Goal: Information Seeking & Learning: Learn about a topic

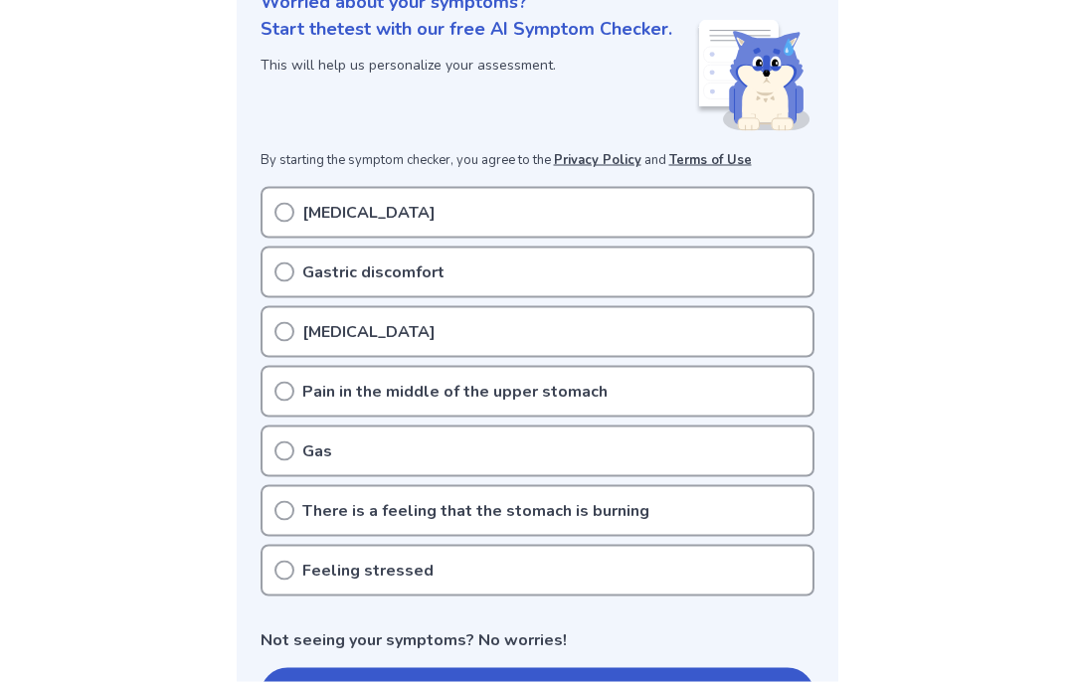
scroll to position [310, 0]
click at [614, 681] on button "Start a symptom check" at bounding box center [538, 694] width 554 height 54
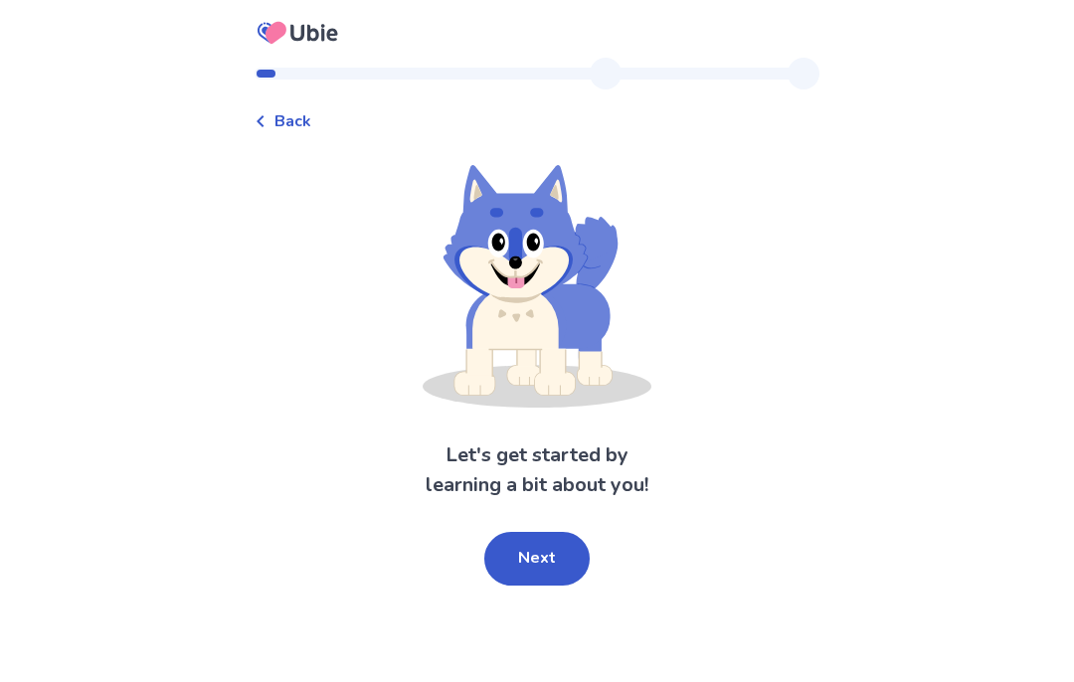
click at [545, 570] on button "Next" at bounding box center [536, 559] width 105 height 54
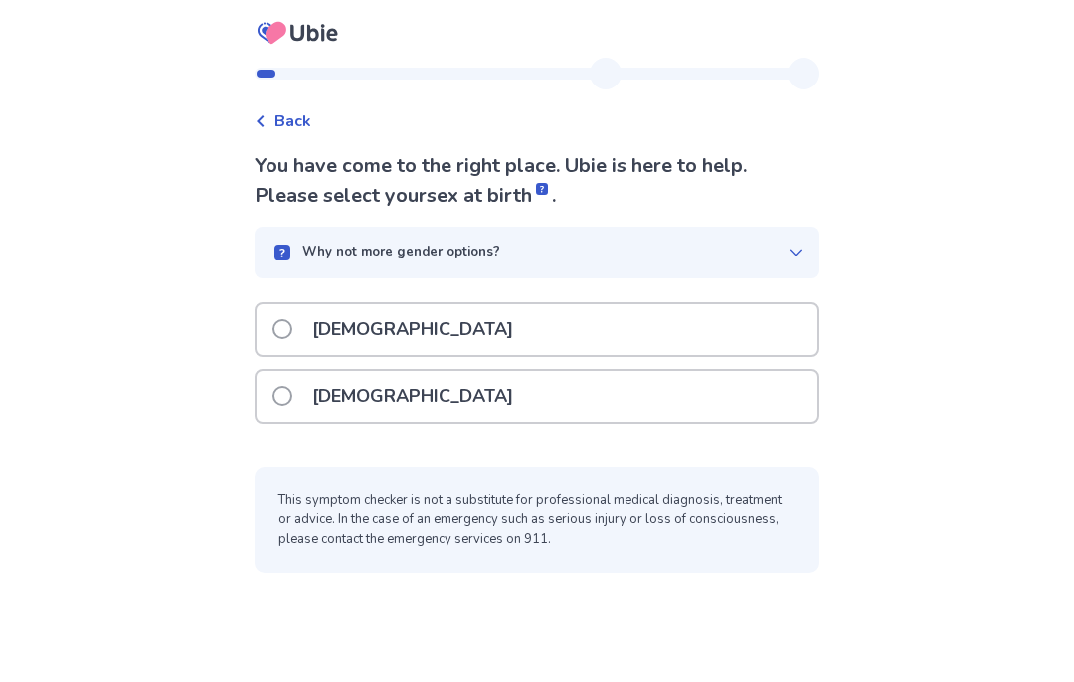
click at [292, 396] on span at bounding box center [282, 396] width 20 height 20
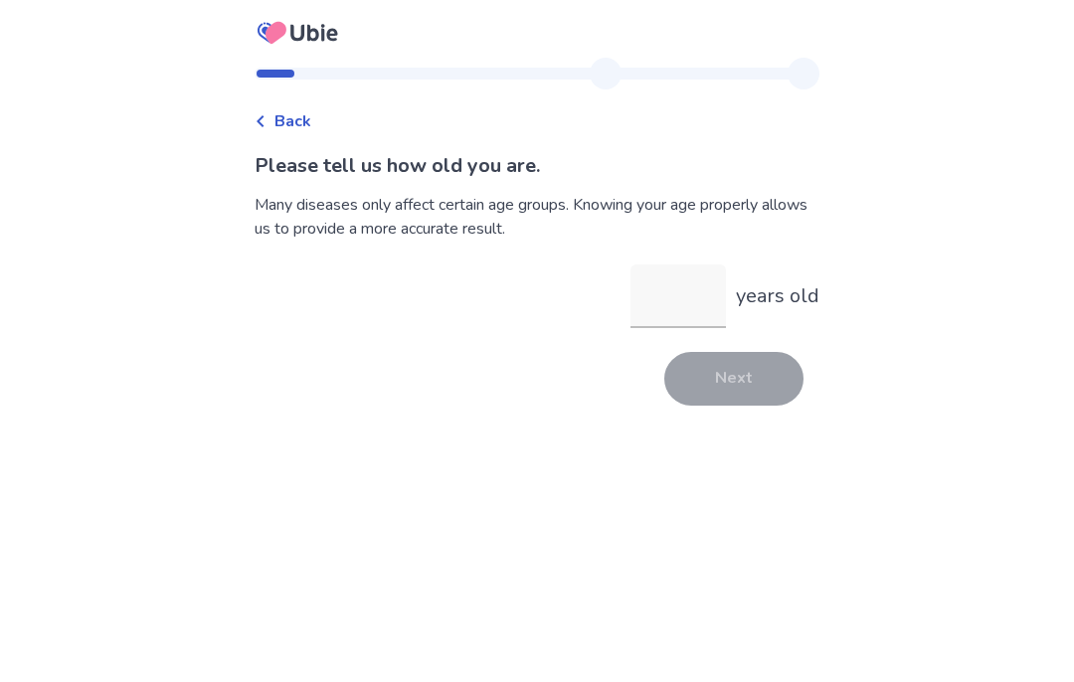
click at [682, 301] on input "years old" at bounding box center [677, 296] width 95 height 64
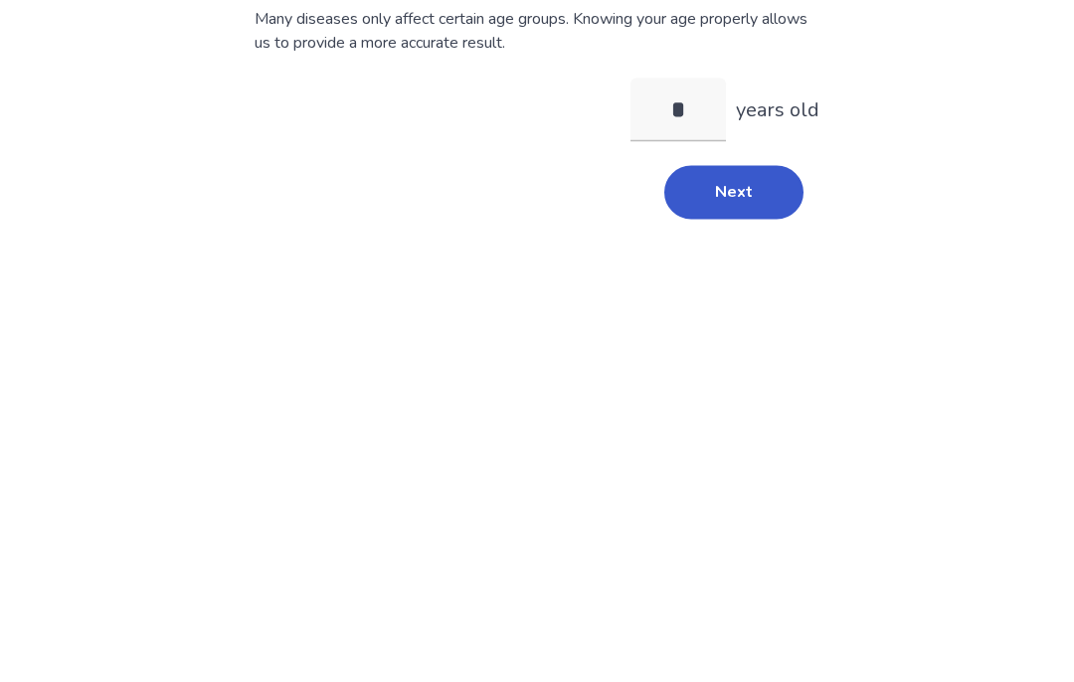
type input "**"
click at [758, 352] on button "Next" at bounding box center [733, 379] width 139 height 54
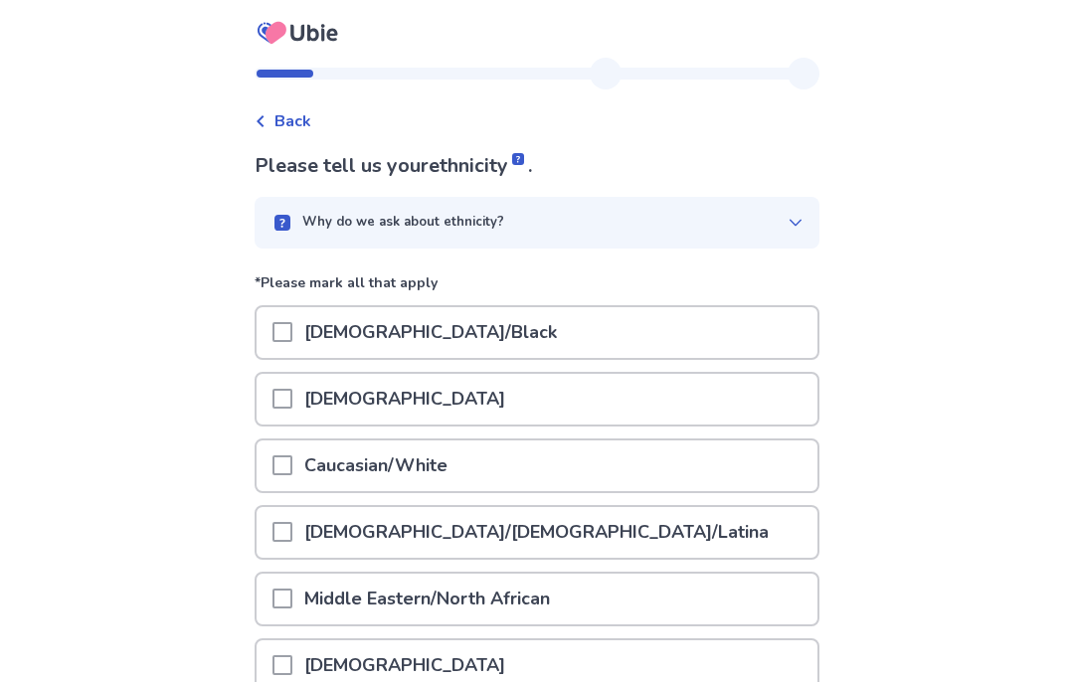
click at [291, 468] on span at bounding box center [282, 465] width 20 height 20
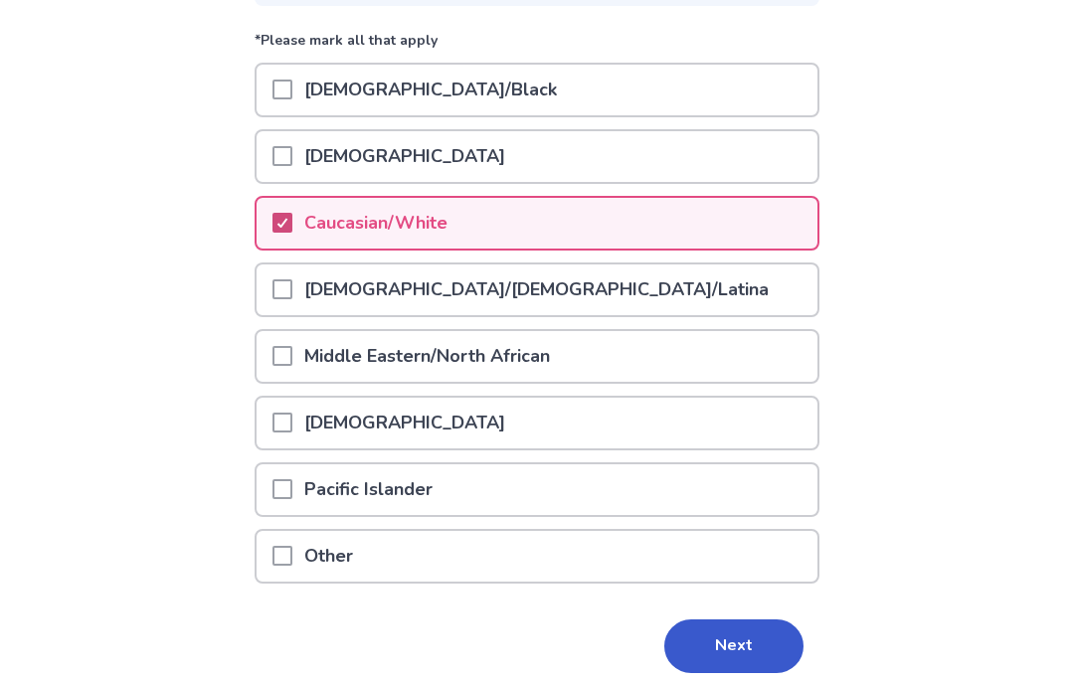
scroll to position [239, 0]
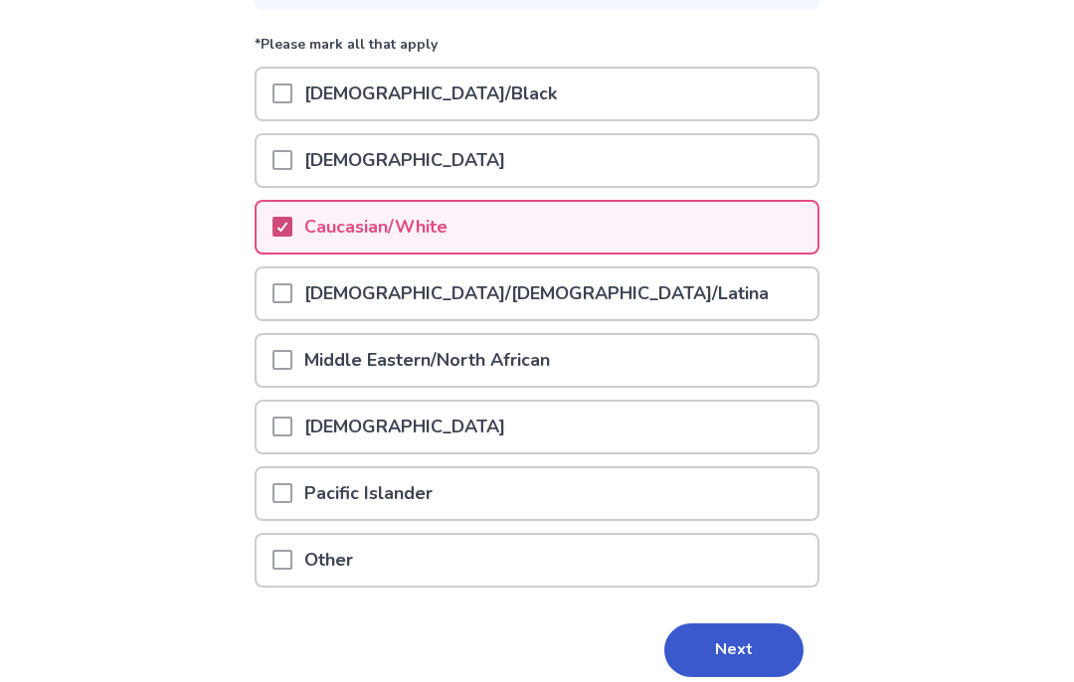
click at [736, 668] on button "Next" at bounding box center [733, 650] width 139 height 54
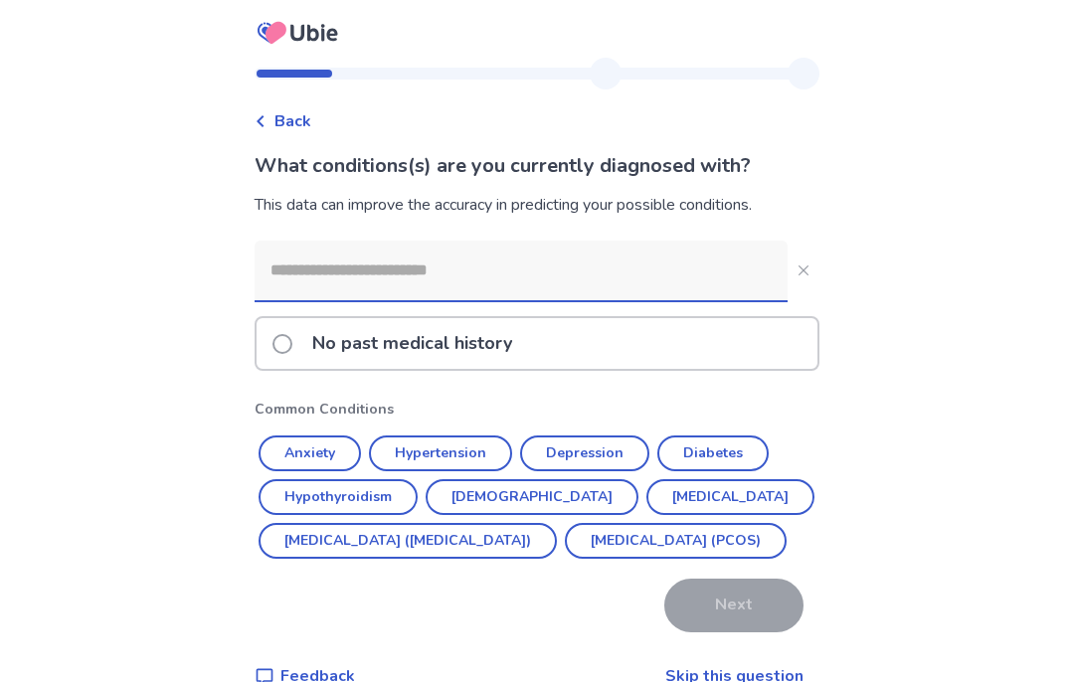
click at [469, 467] on button "Hypertension" at bounding box center [440, 454] width 143 height 36
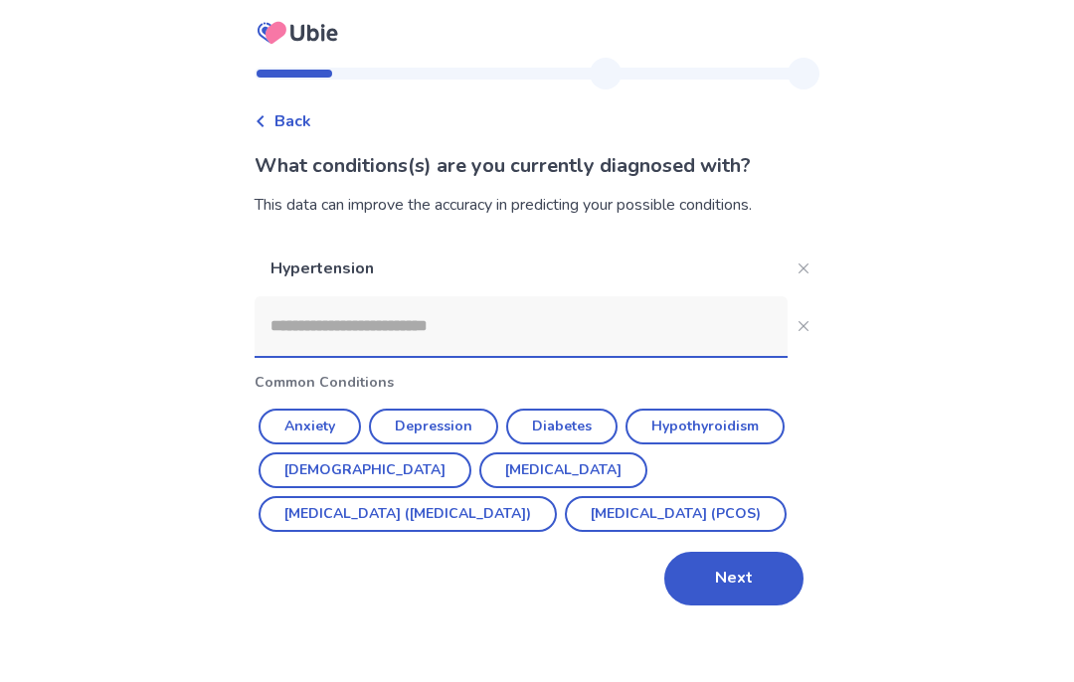
click at [714, 422] on button "Hypothyroidism" at bounding box center [704, 427] width 159 height 36
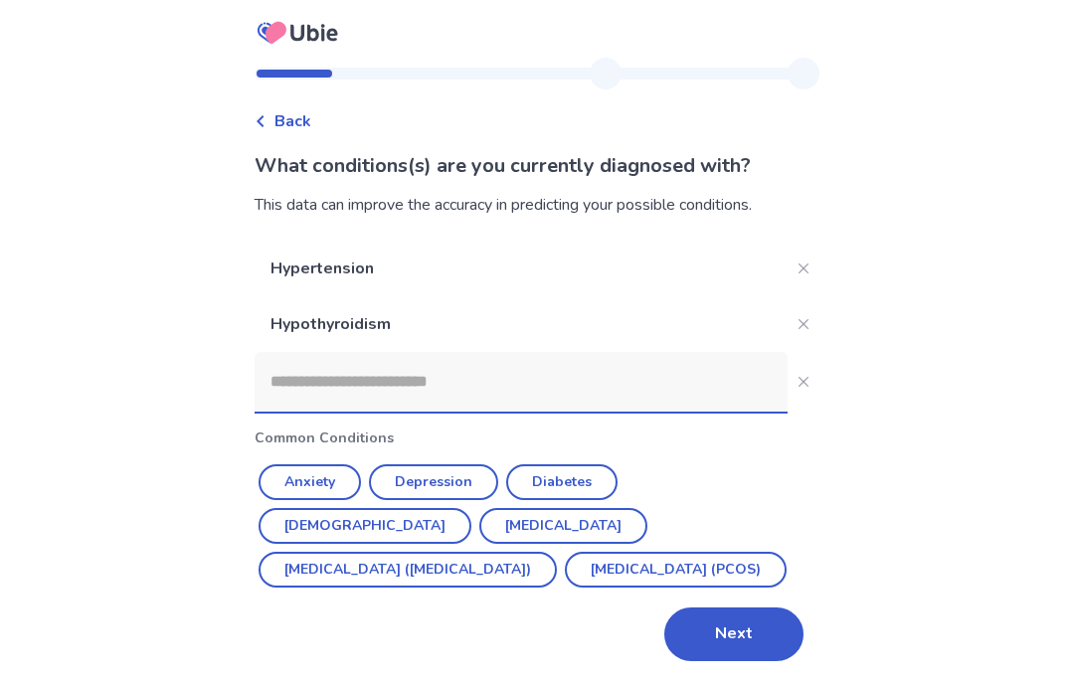
click at [754, 641] on button "Next" at bounding box center [733, 635] width 139 height 54
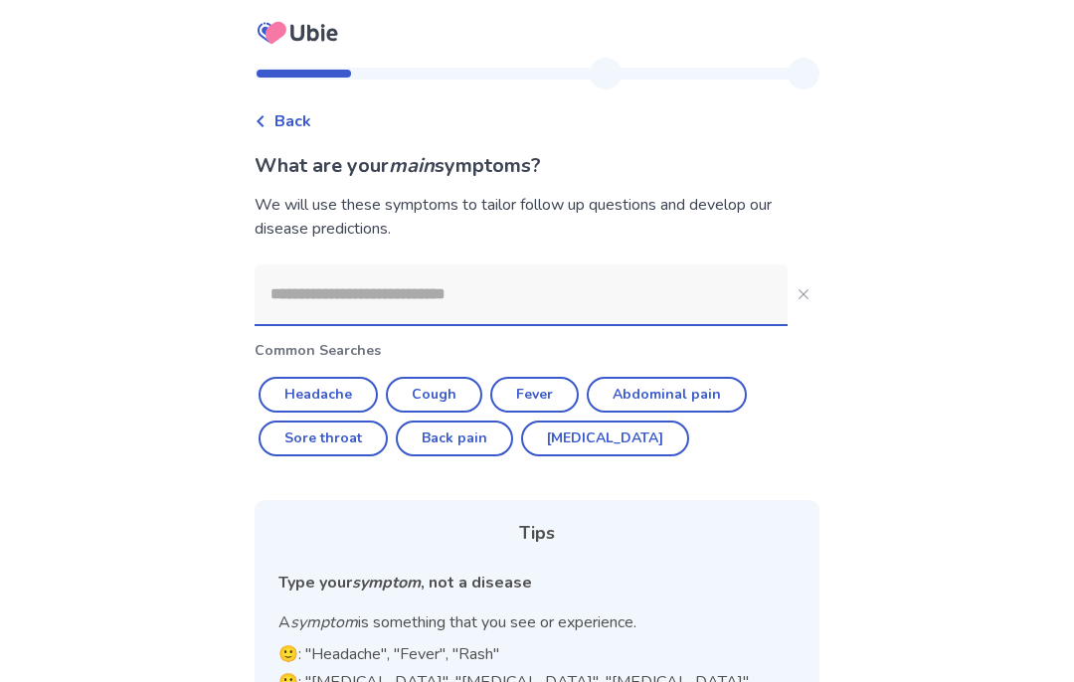
click at [416, 302] on input at bounding box center [521, 294] width 533 height 60
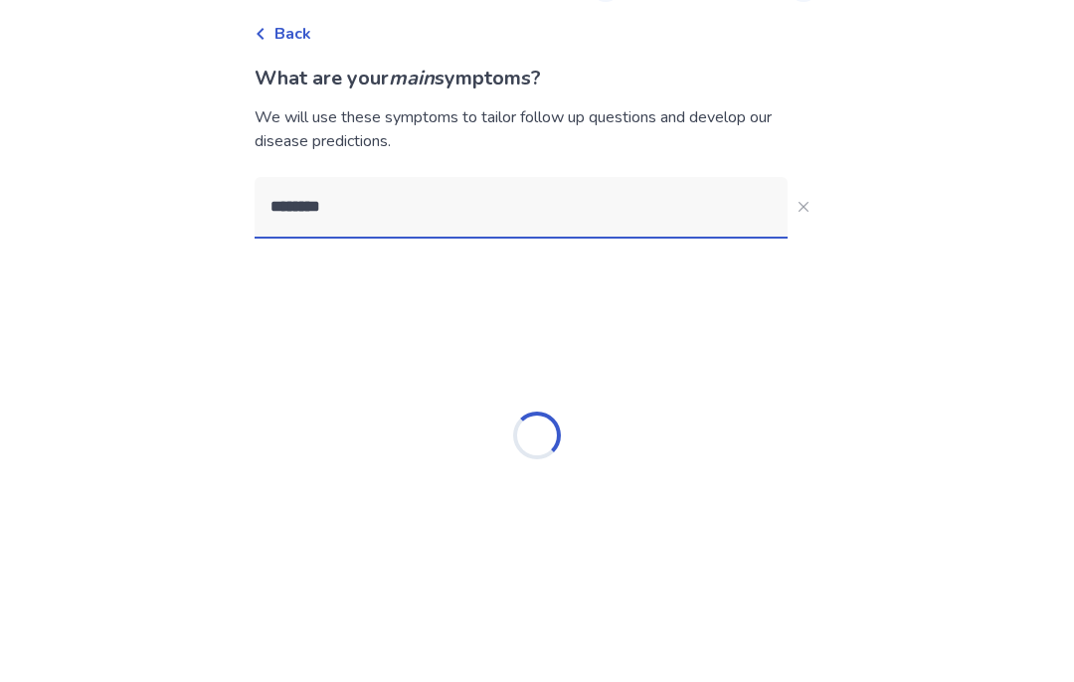
type input "*********"
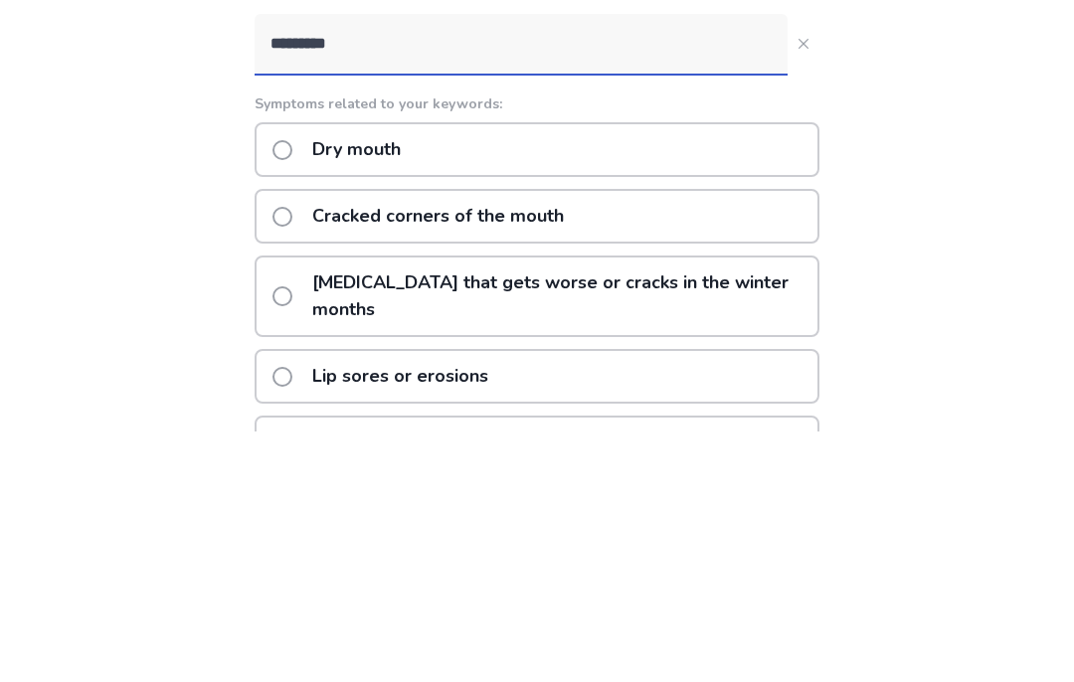
click at [292, 391] on span at bounding box center [282, 401] width 20 height 20
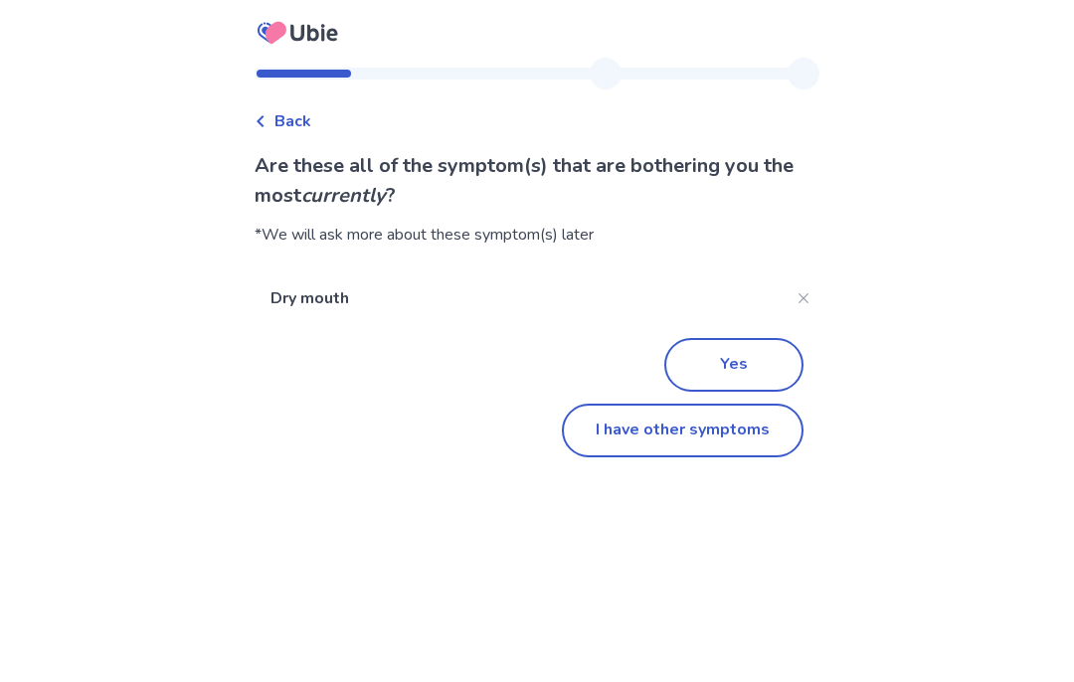
click at [733, 442] on button "I have other symptoms" at bounding box center [683, 431] width 242 height 54
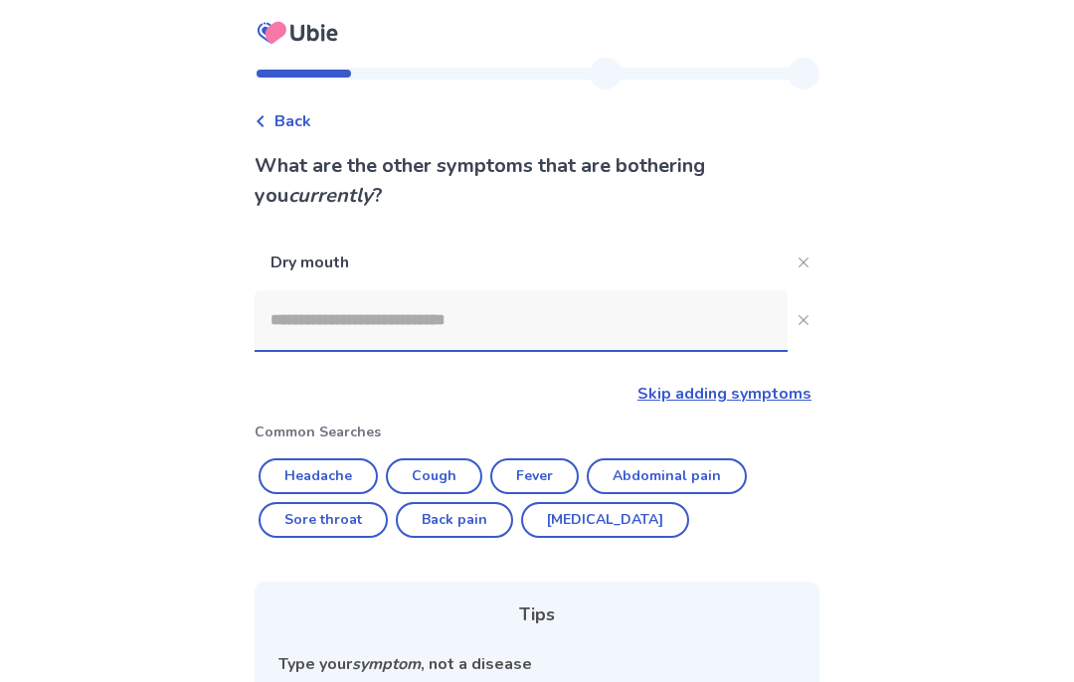
scroll to position [268, 0]
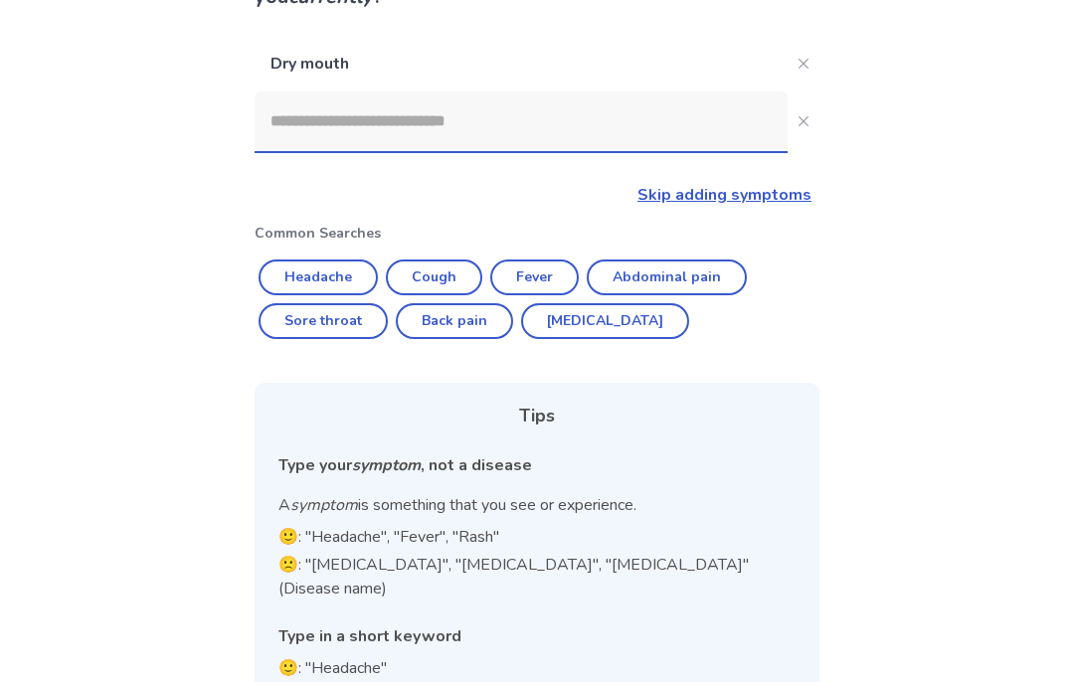
click at [494, 128] on input at bounding box center [521, 121] width 533 height 60
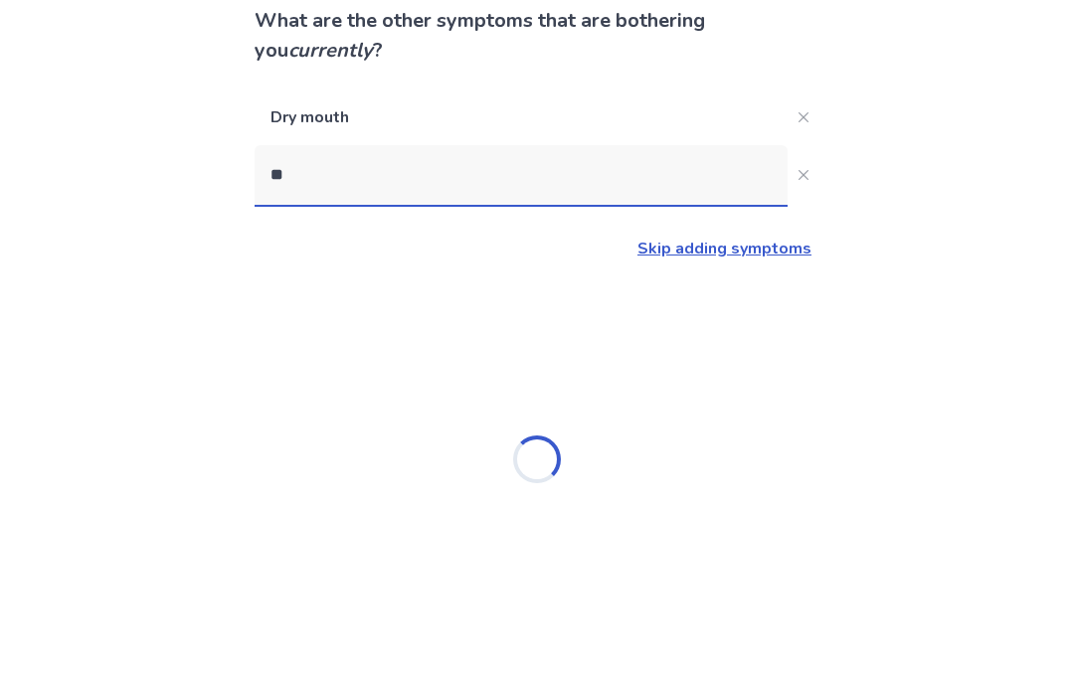
scroll to position [82, 0]
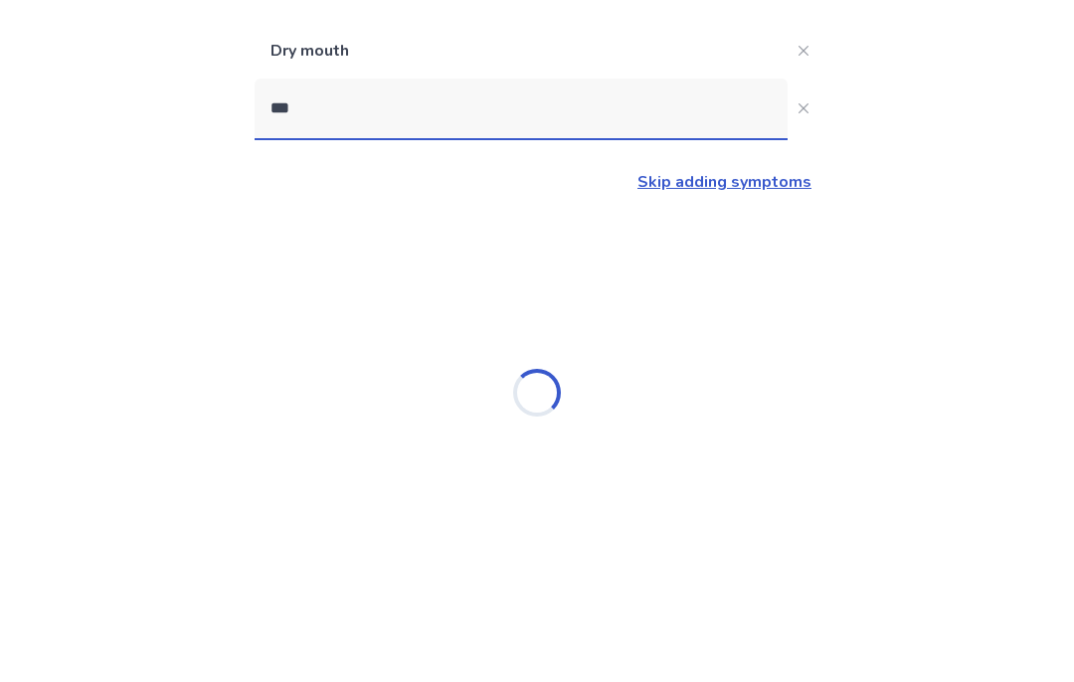
type input "**"
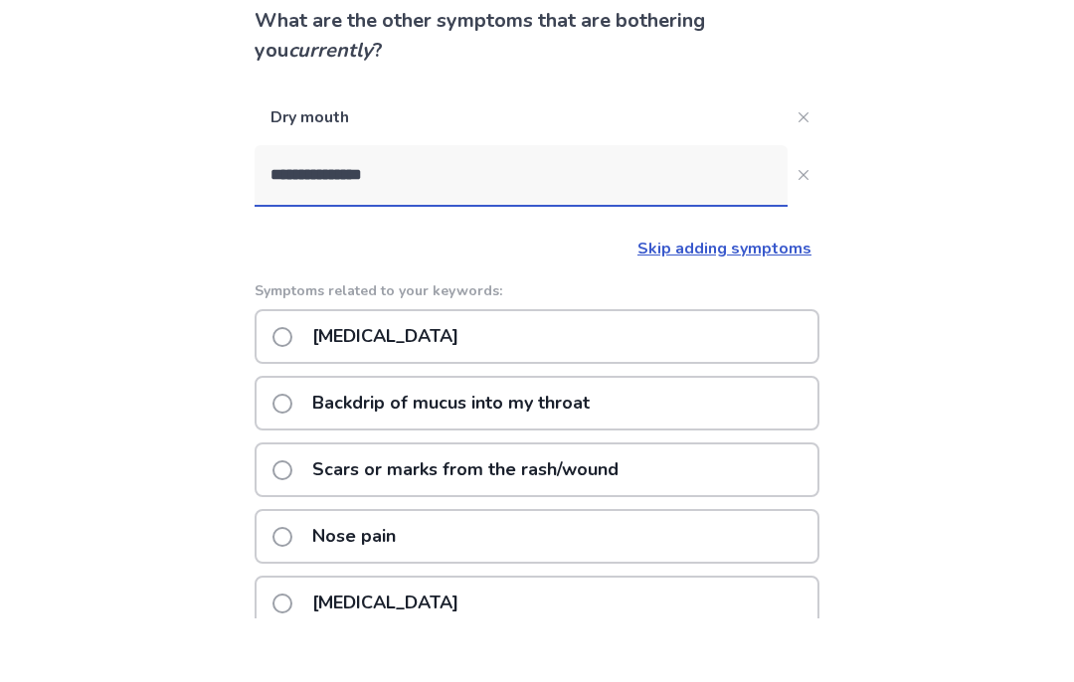
type input "**********"
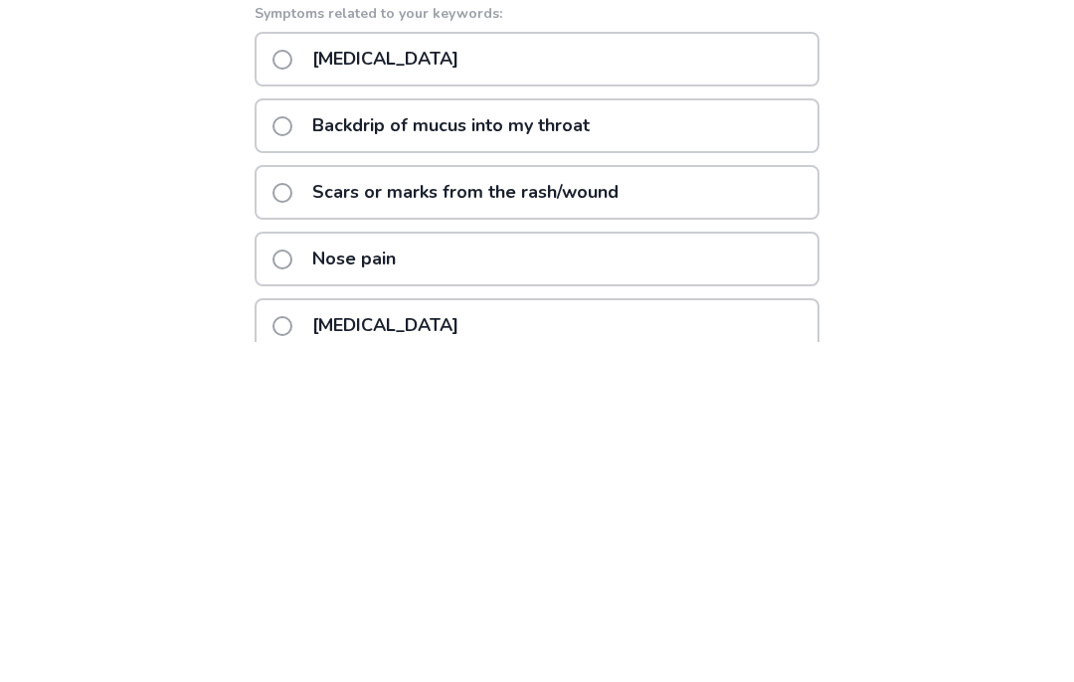
click at [292, 457] on span at bounding box center [282, 467] width 20 height 20
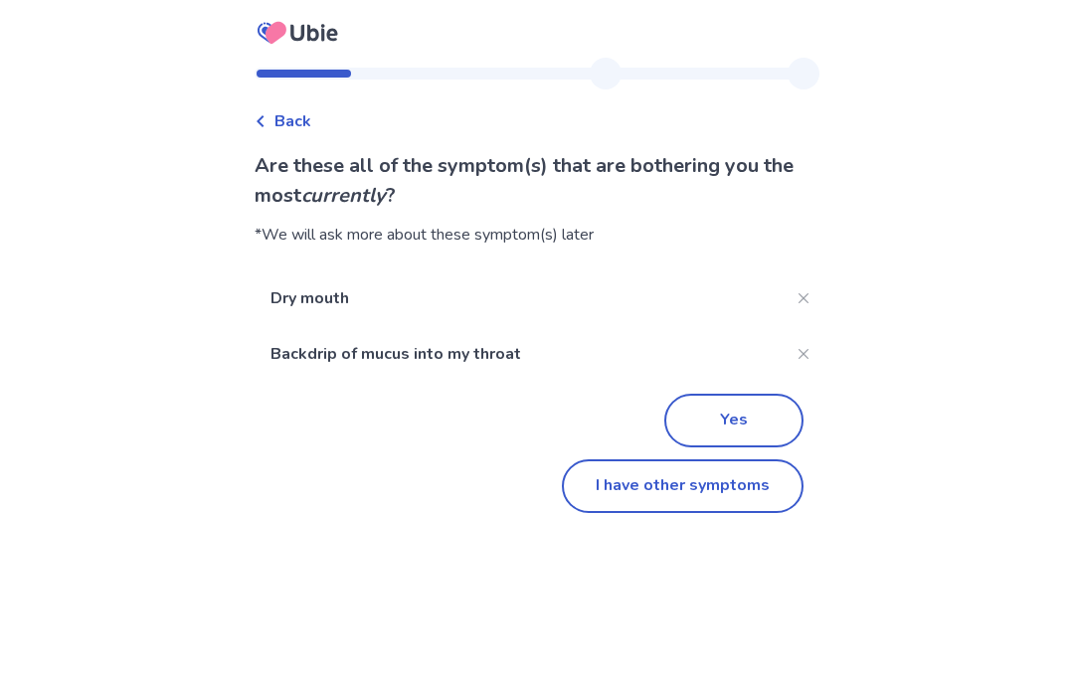
click at [716, 490] on button "I have other symptoms" at bounding box center [683, 486] width 242 height 54
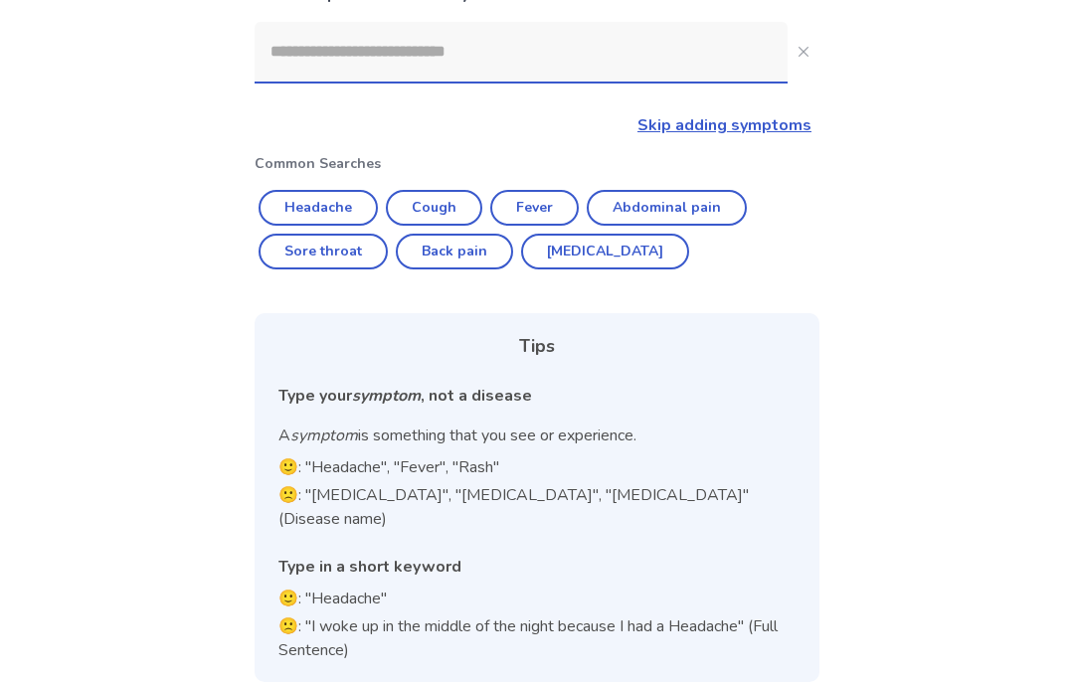
click at [462, 56] on input at bounding box center [521, 52] width 533 height 60
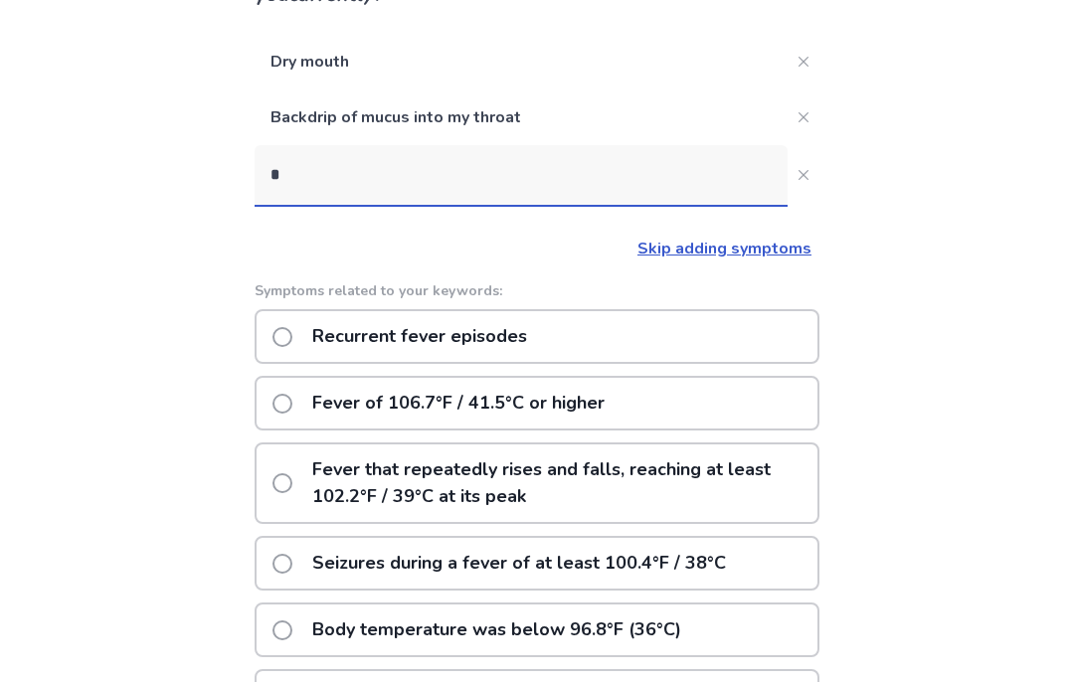
click at [368, 172] on input "*" at bounding box center [521, 175] width 533 height 60
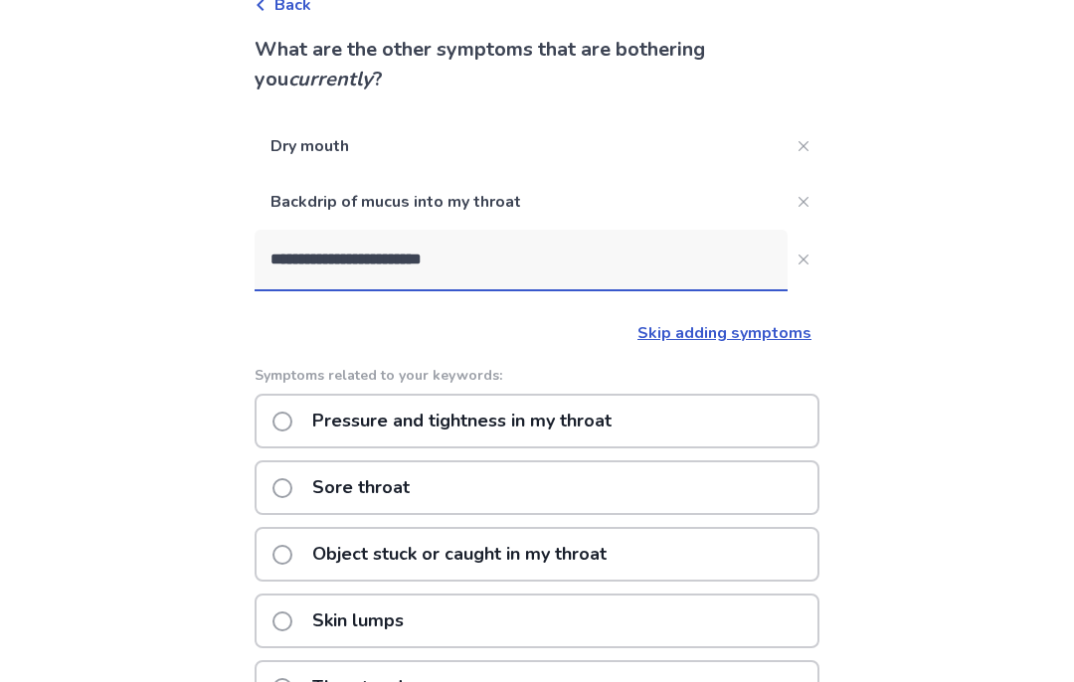
scroll to position [105, 0]
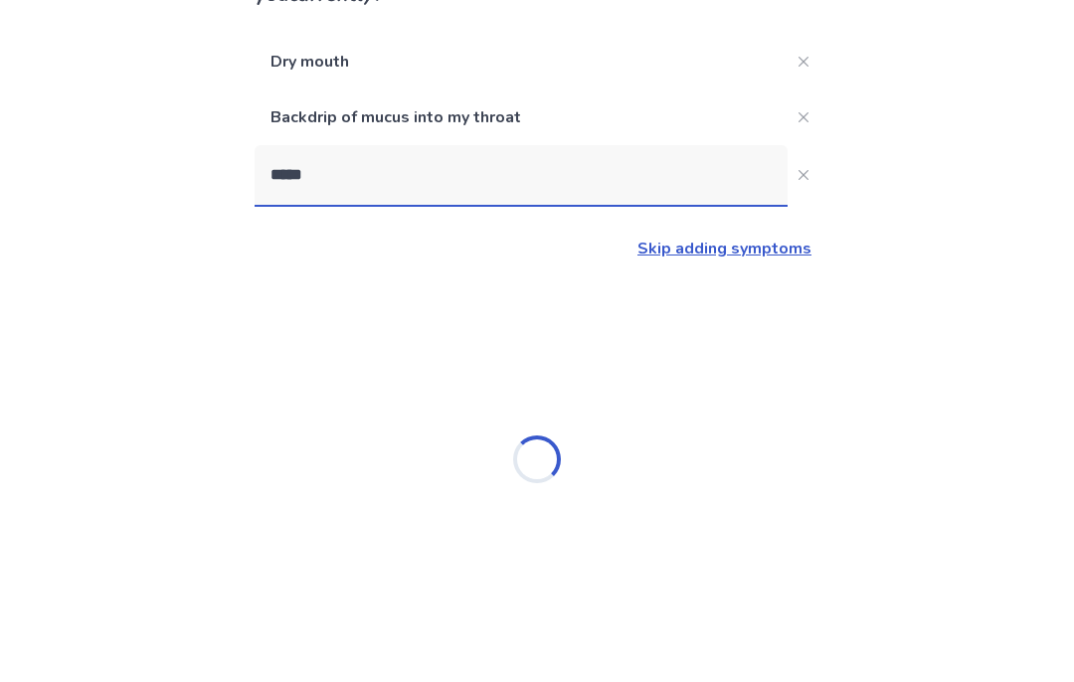
type input "****"
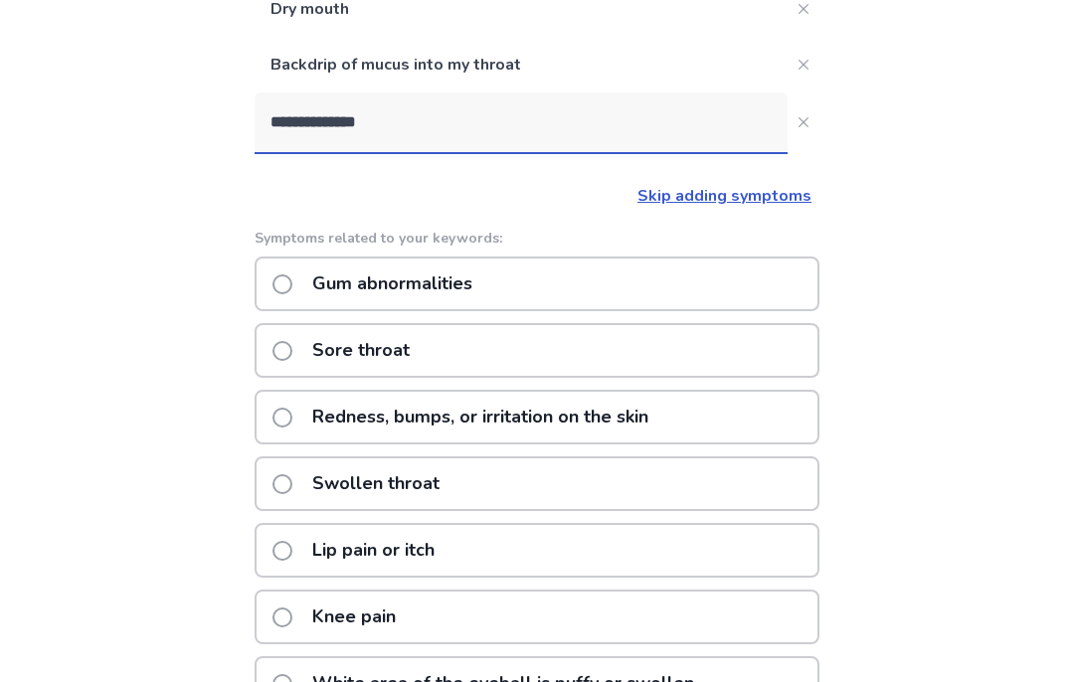
scroll to position [201, 0]
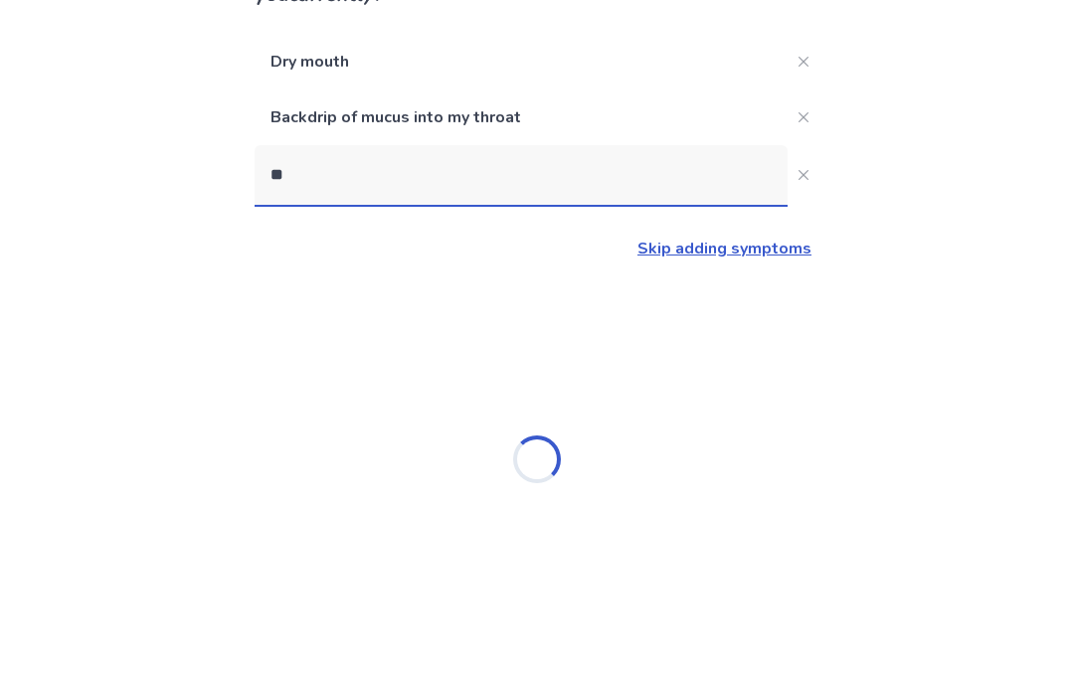
type input "*"
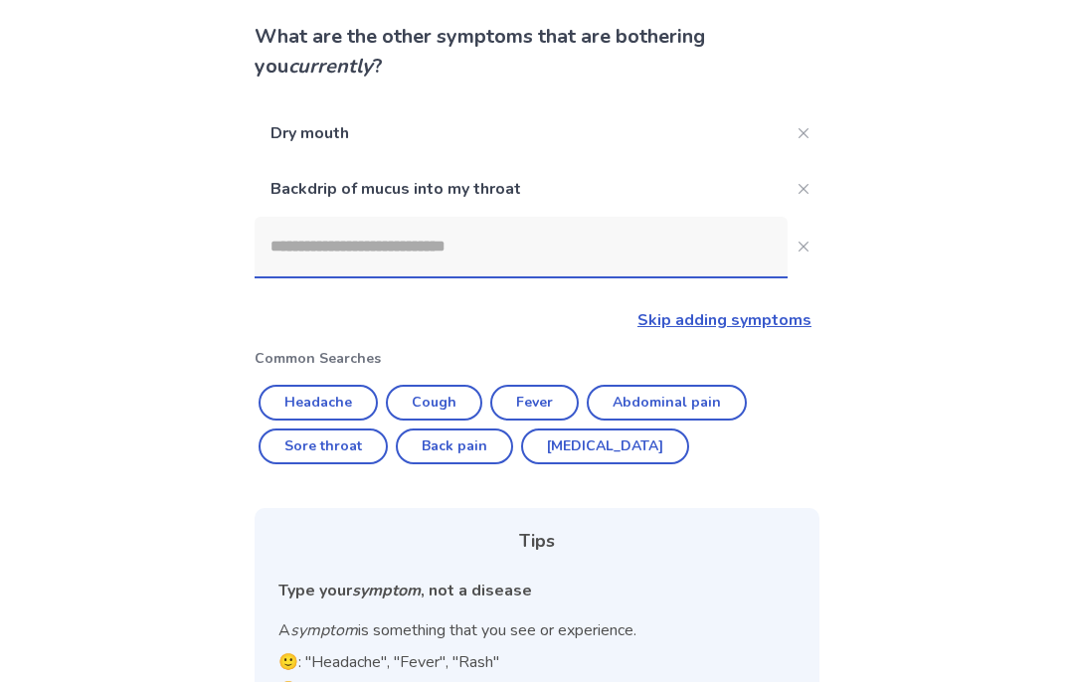
scroll to position [0, 0]
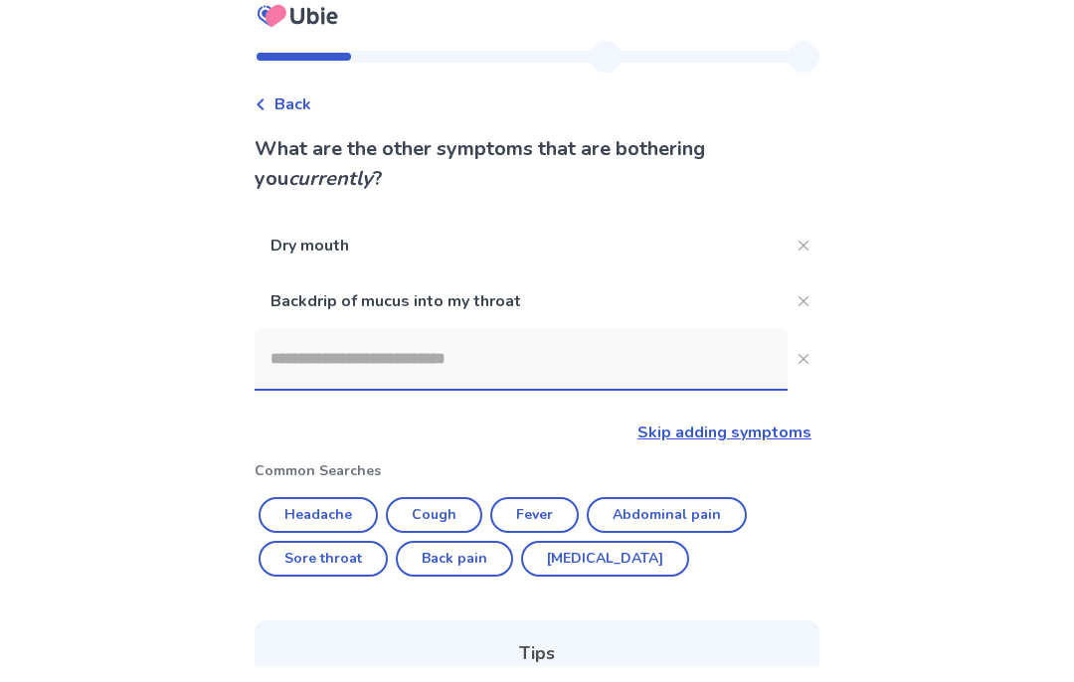
click at [311, 109] on span "Back" at bounding box center [292, 121] width 37 height 24
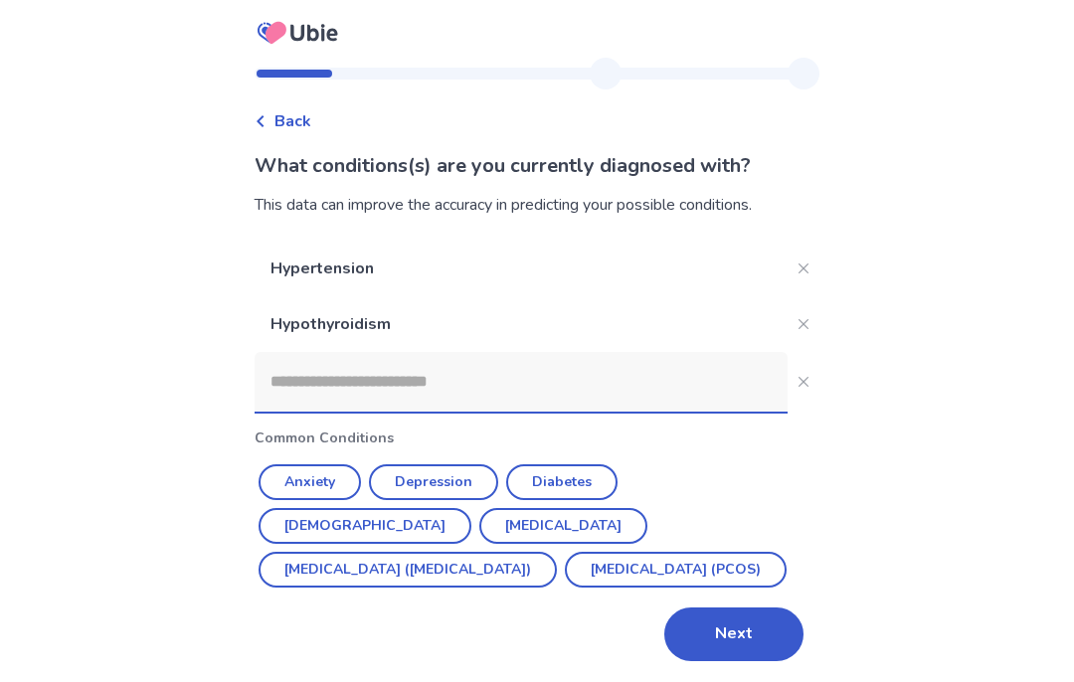
click at [745, 631] on button "Next" at bounding box center [733, 635] width 139 height 54
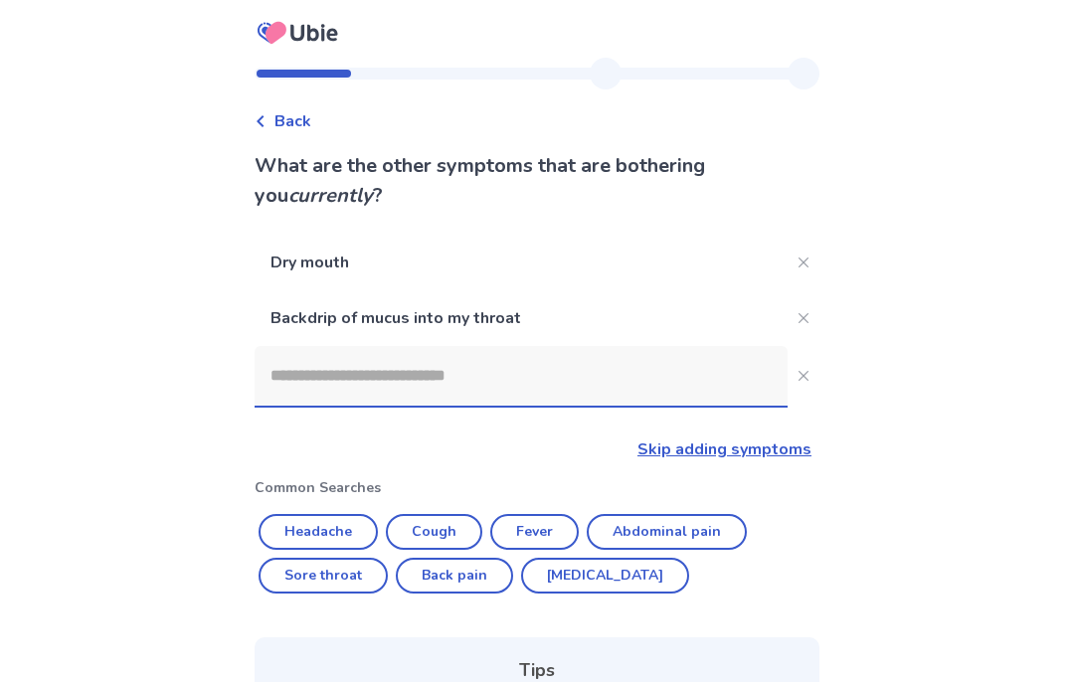
click at [426, 373] on input at bounding box center [521, 376] width 533 height 60
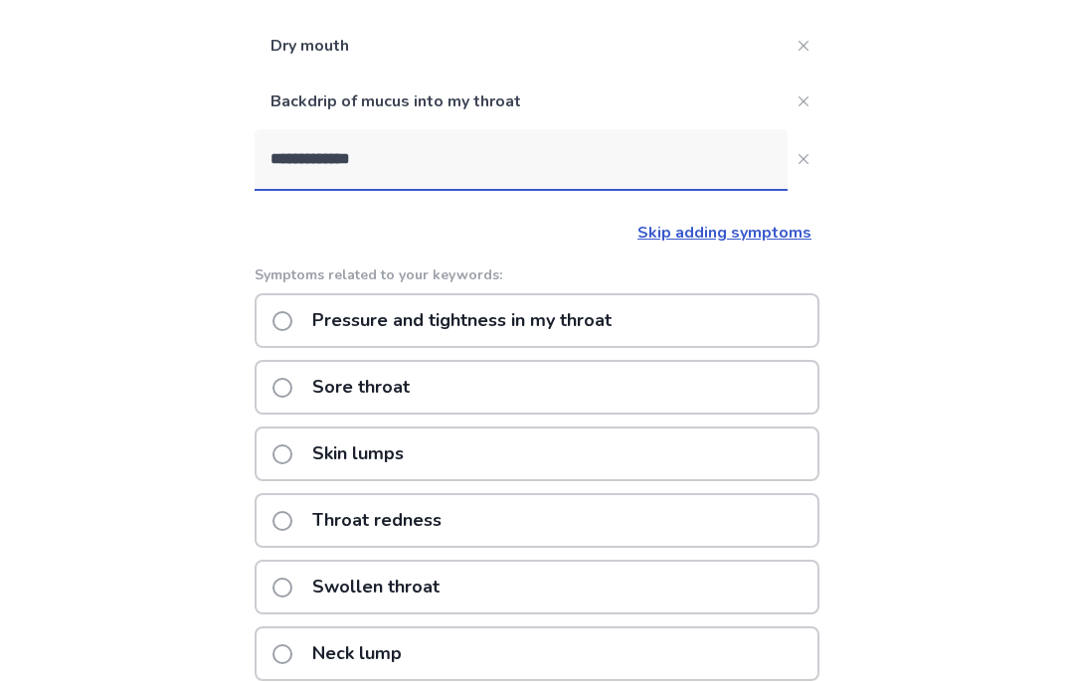
scroll to position [201, 0]
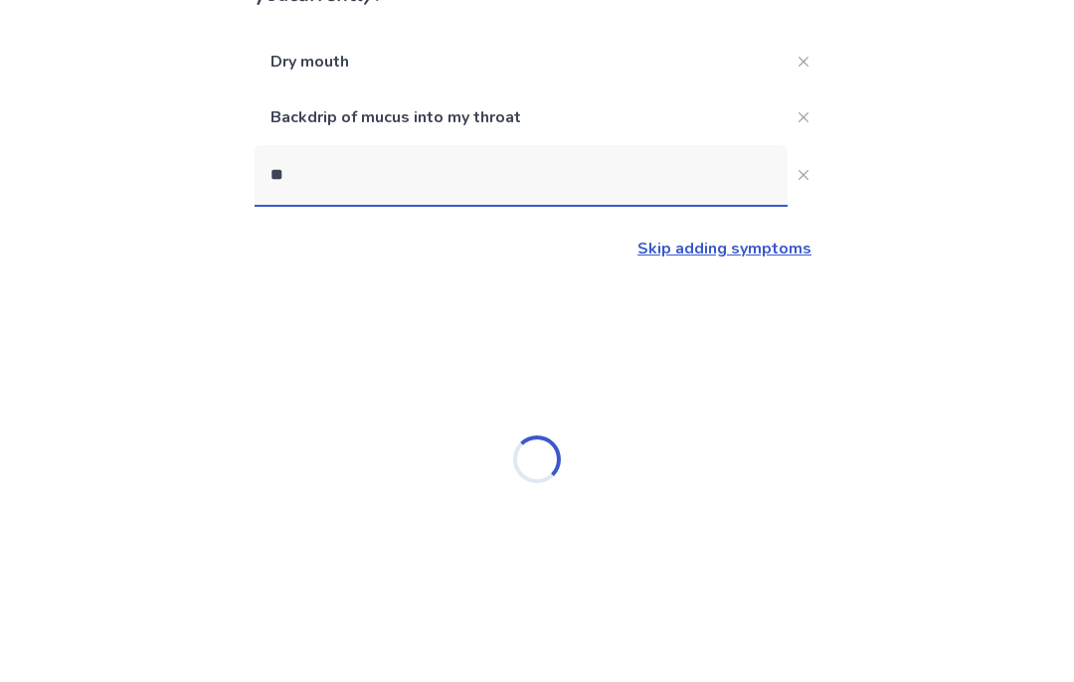
type input "*"
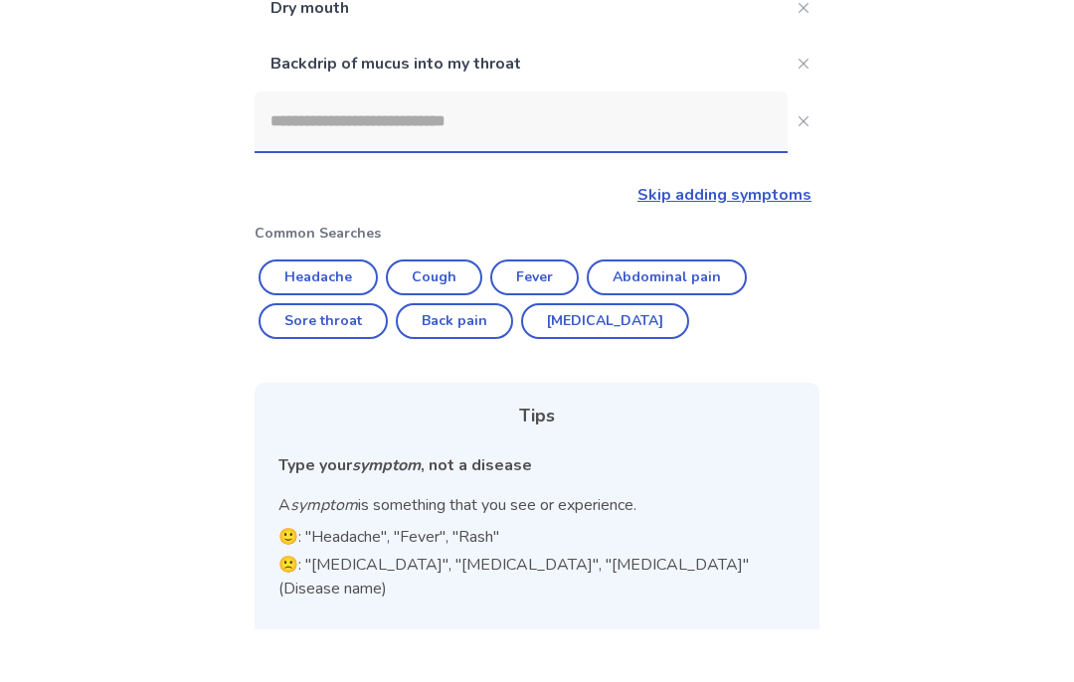
click at [728, 238] on link "Skip adding symptoms" at bounding box center [724, 249] width 174 height 22
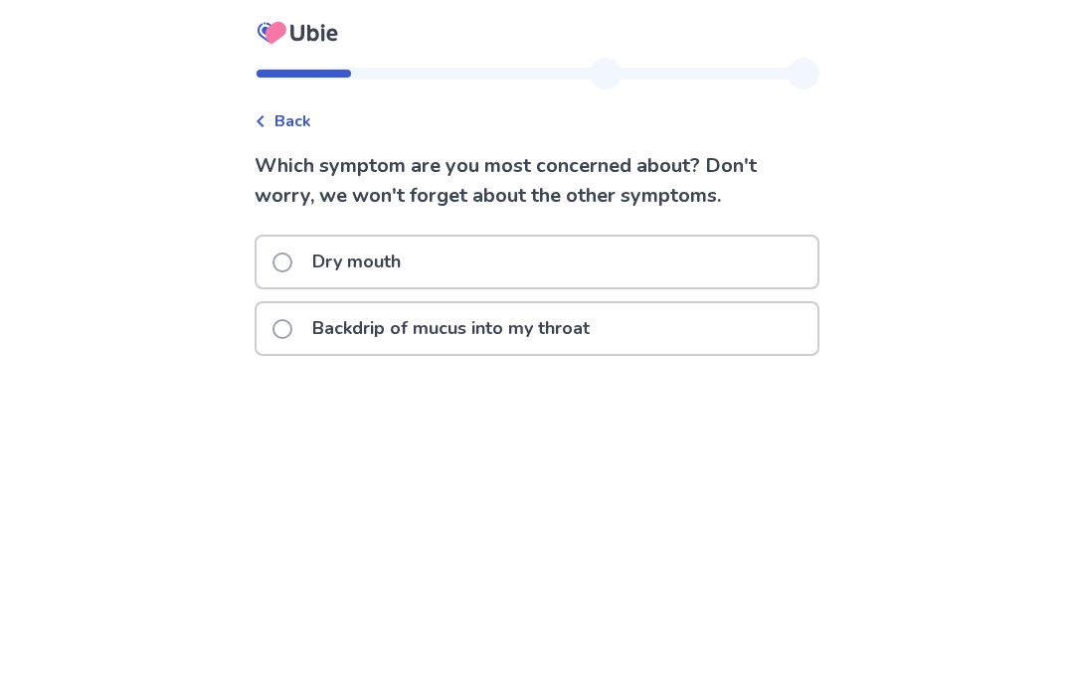
click at [292, 333] on span at bounding box center [282, 329] width 20 height 20
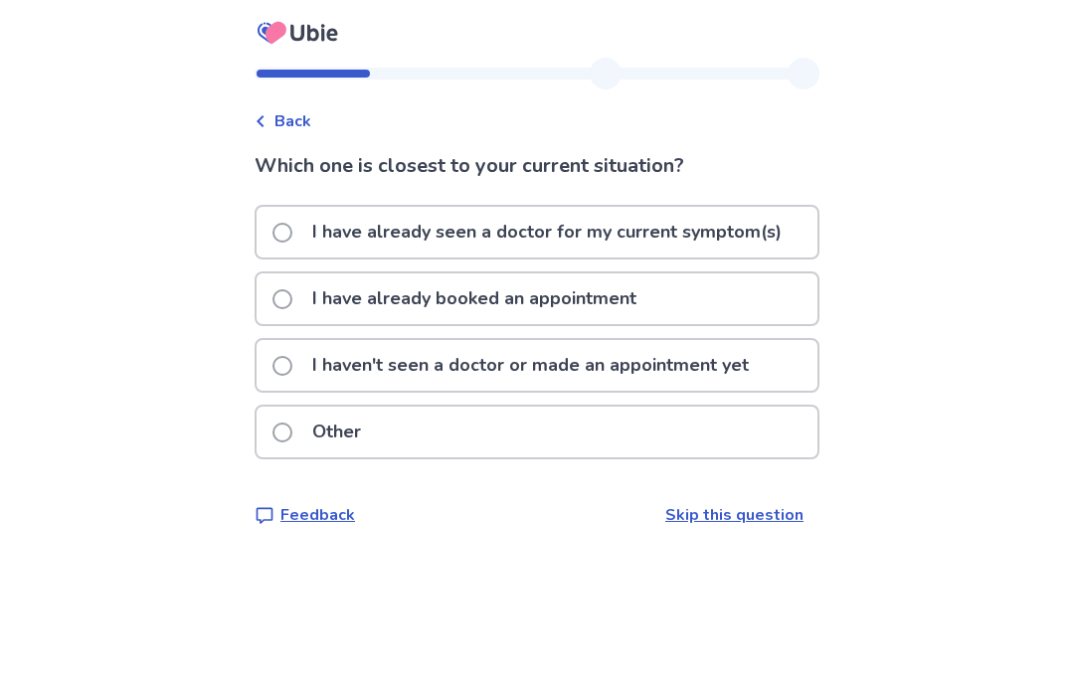
click at [292, 232] on span at bounding box center [282, 233] width 20 height 20
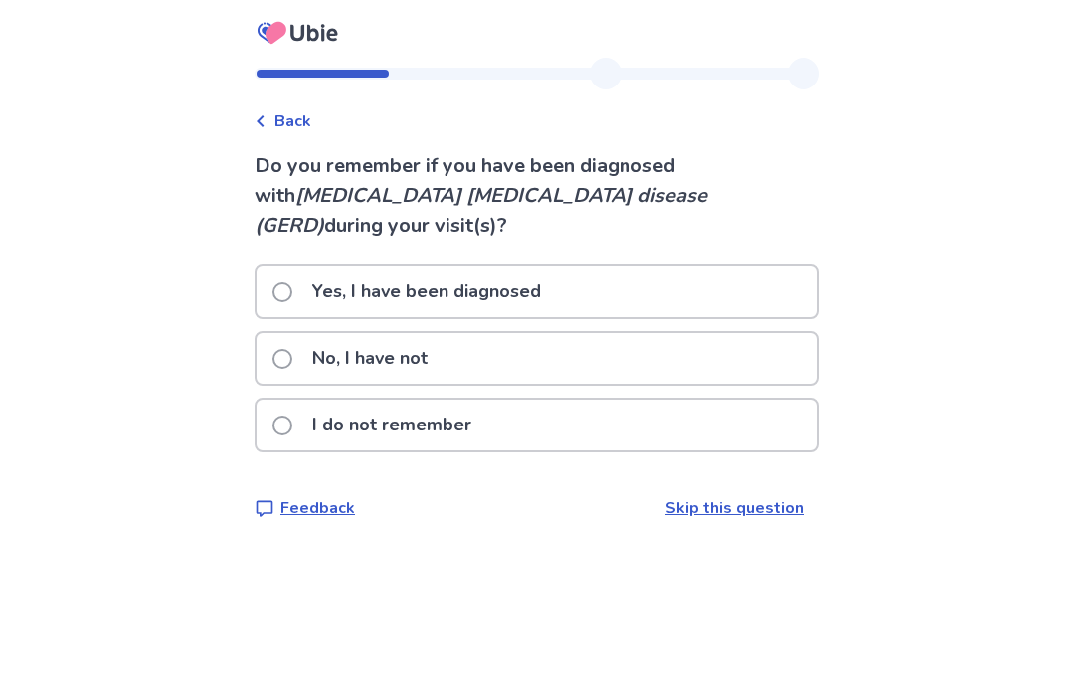
click at [290, 333] on label "No, I have not" at bounding box center [355, 358] width 167 height 51
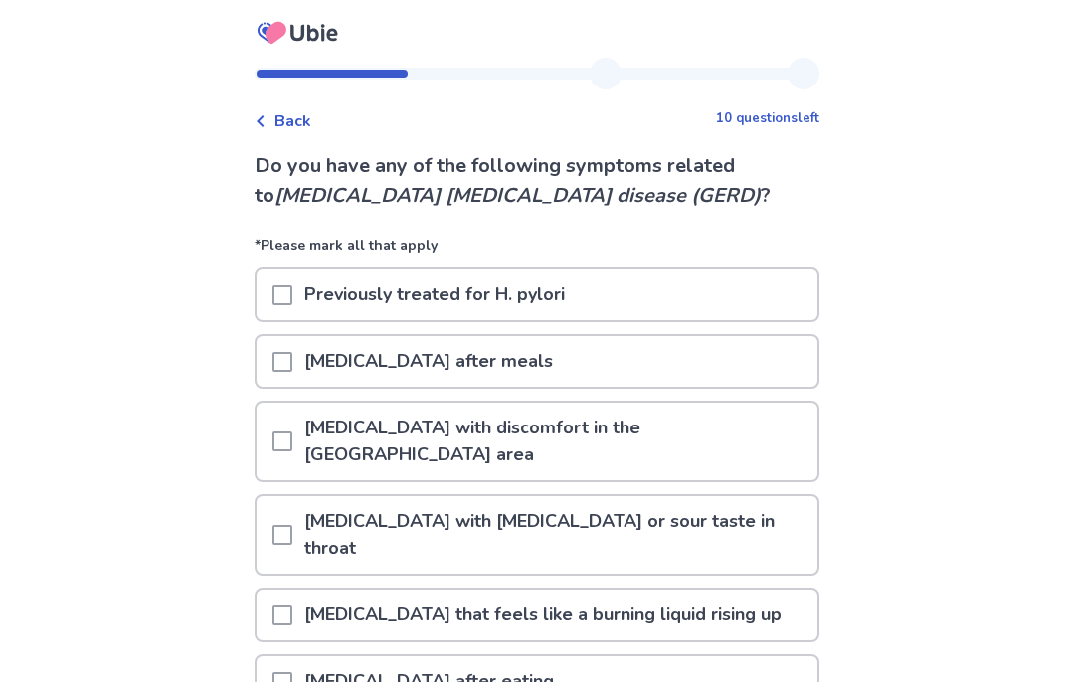
click at [292, 353] on span at bounding box center [282, 362] width 20 height 20
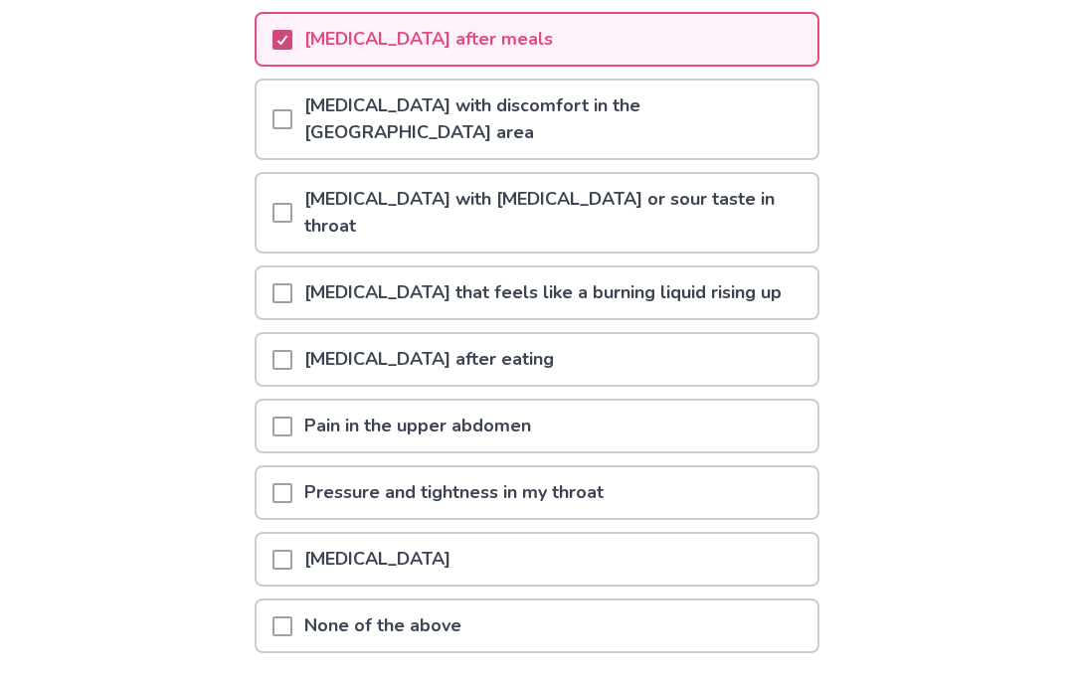
scroll to position [322, 0]
click at [292, 483] on span at bounding box center [282, 493] width 20 height 20
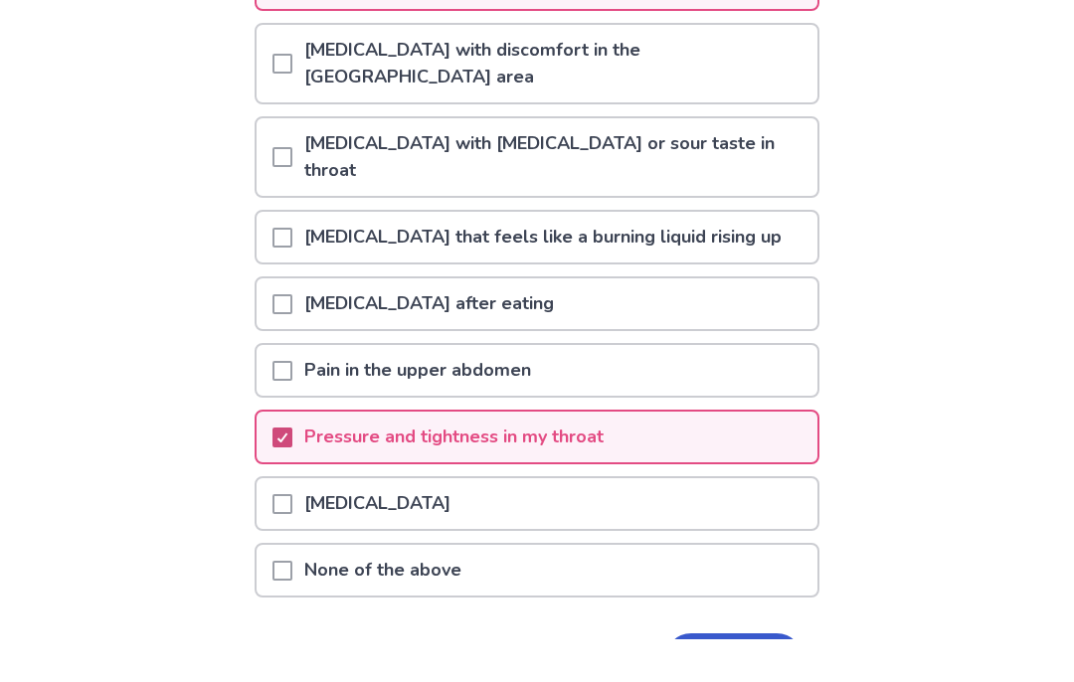
scroll to position [335, 0]
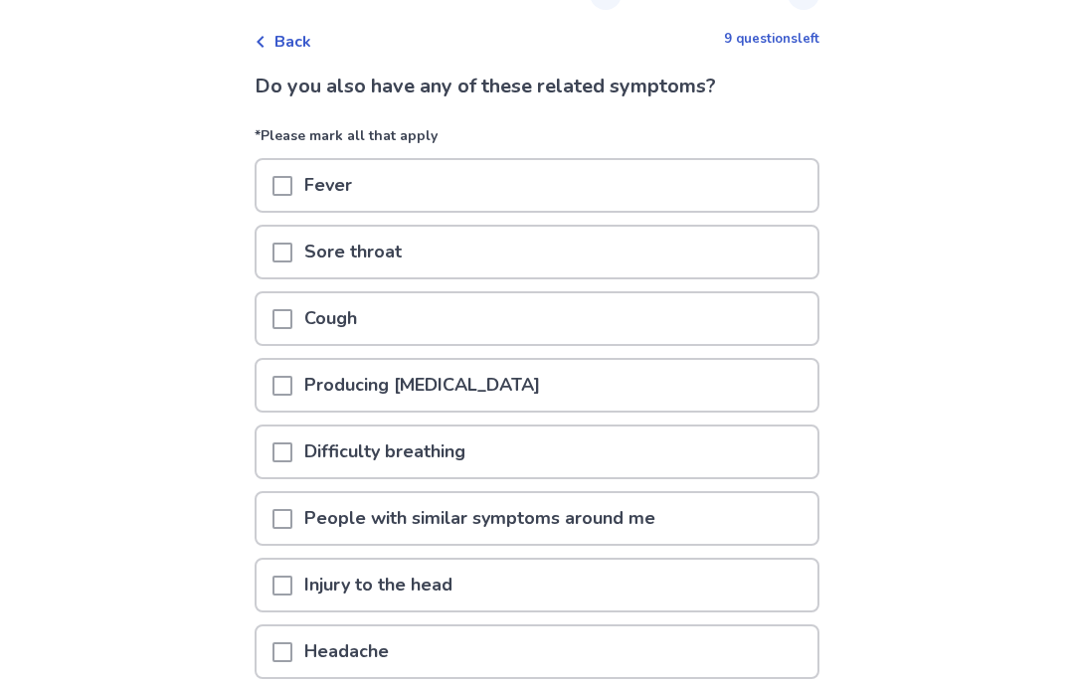
scroll to position [82, 0]
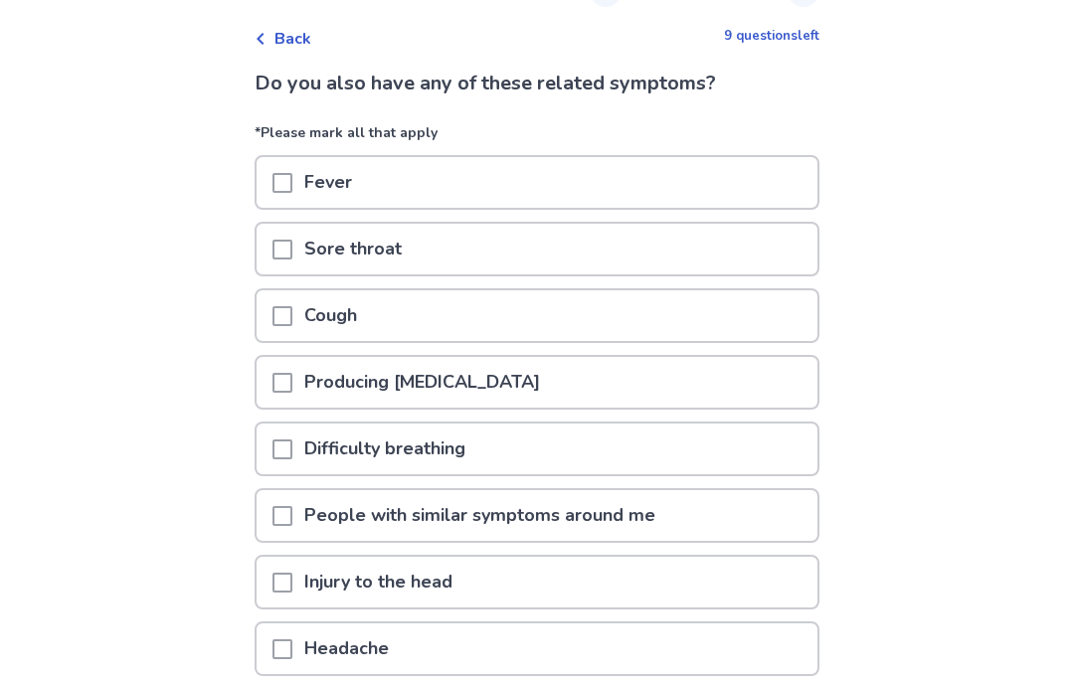
click at [292, 387] on span at bounding box center [282, 384] width 20 height 20
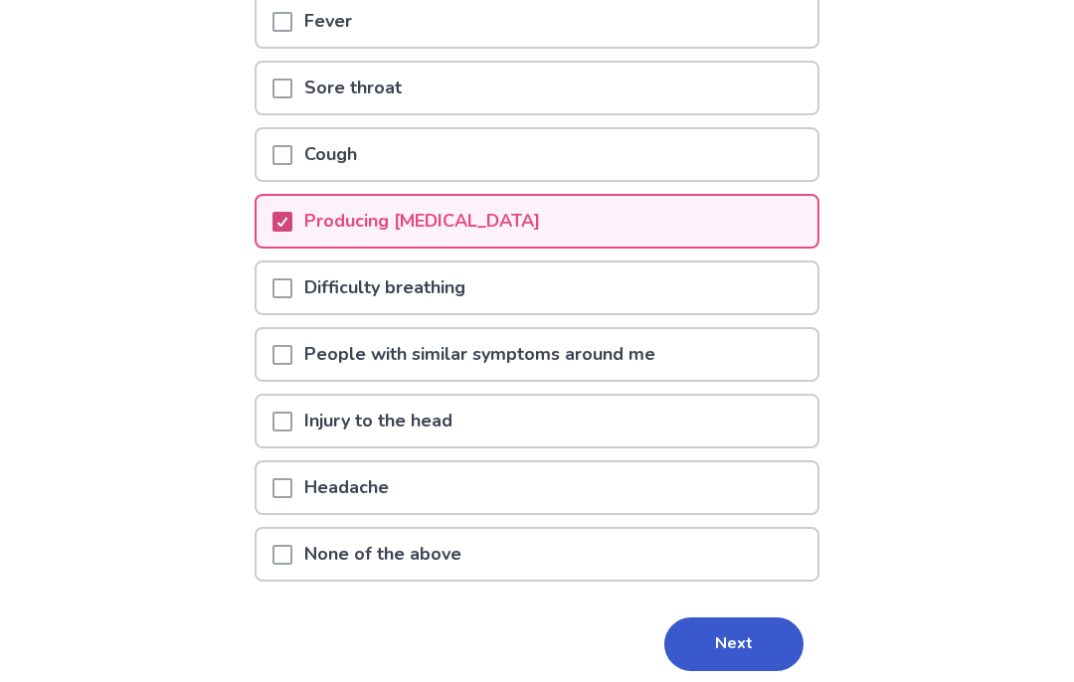
scroll to position [219, 0]
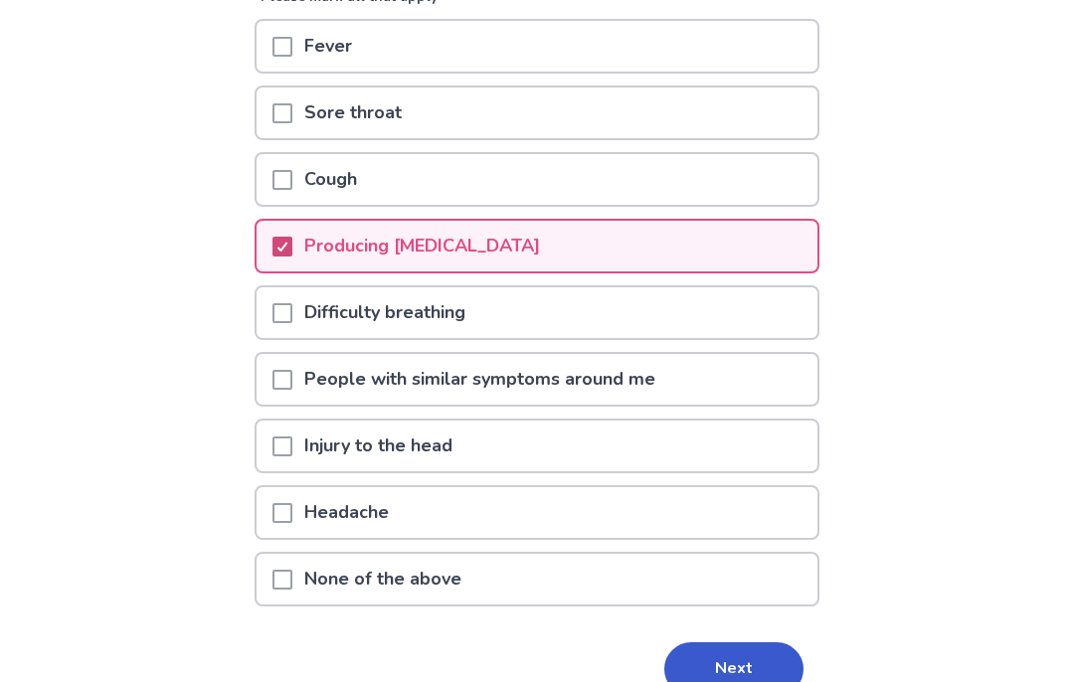
click at [723, 665] on button "Next" at bounding box center [733, 669] width 139 height 54
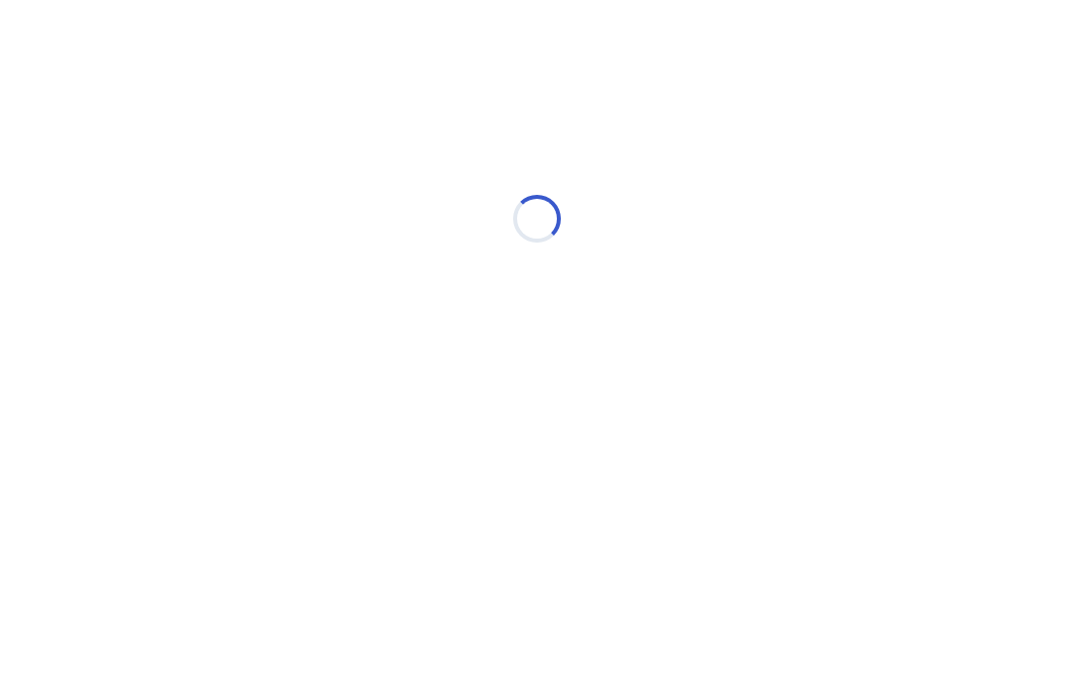
select select "*"
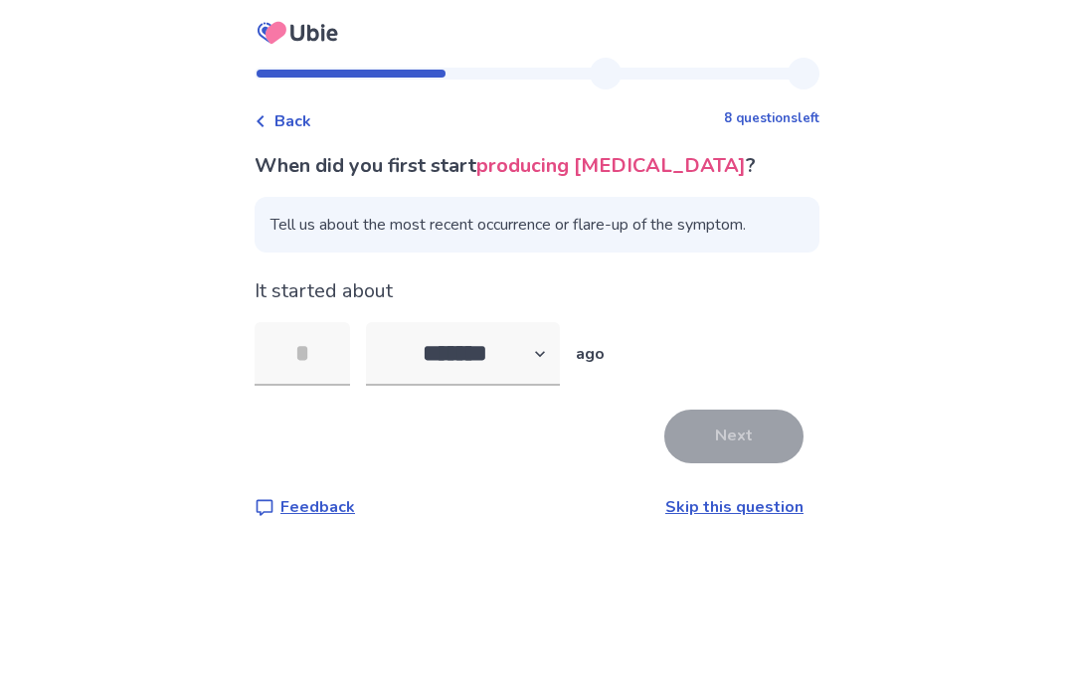
click at [333, 358] on input "tel" at bounding box center [302, 354] width 95 height 64
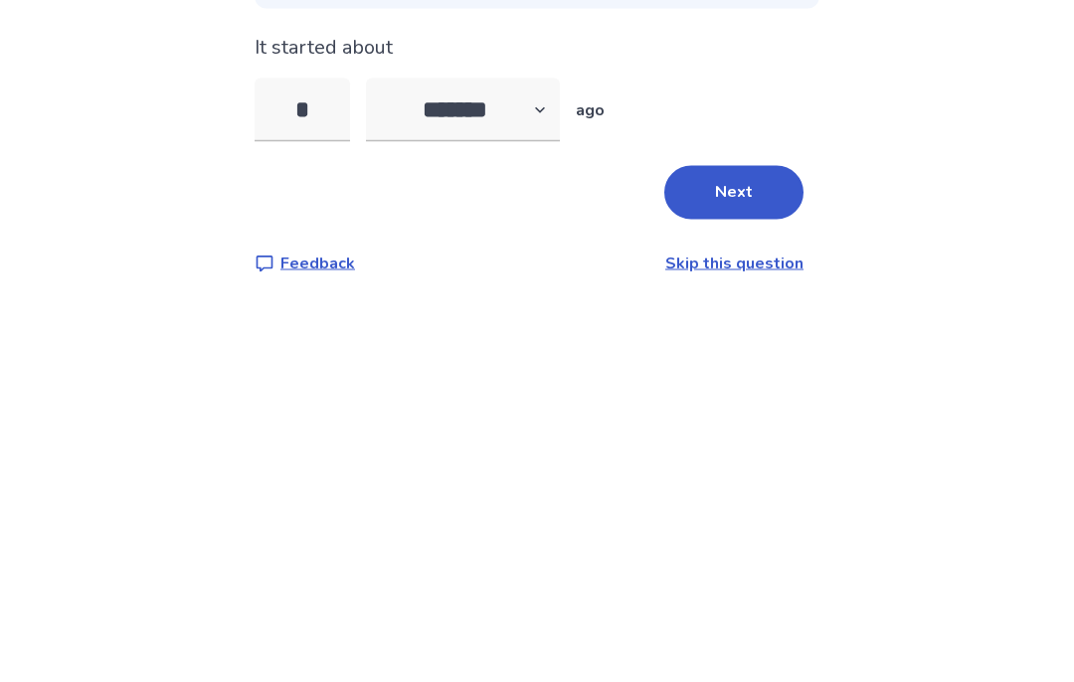
type input "**"
click at [766, 410] on button "Next" at bounding box center [733, 437] width 139 height 54
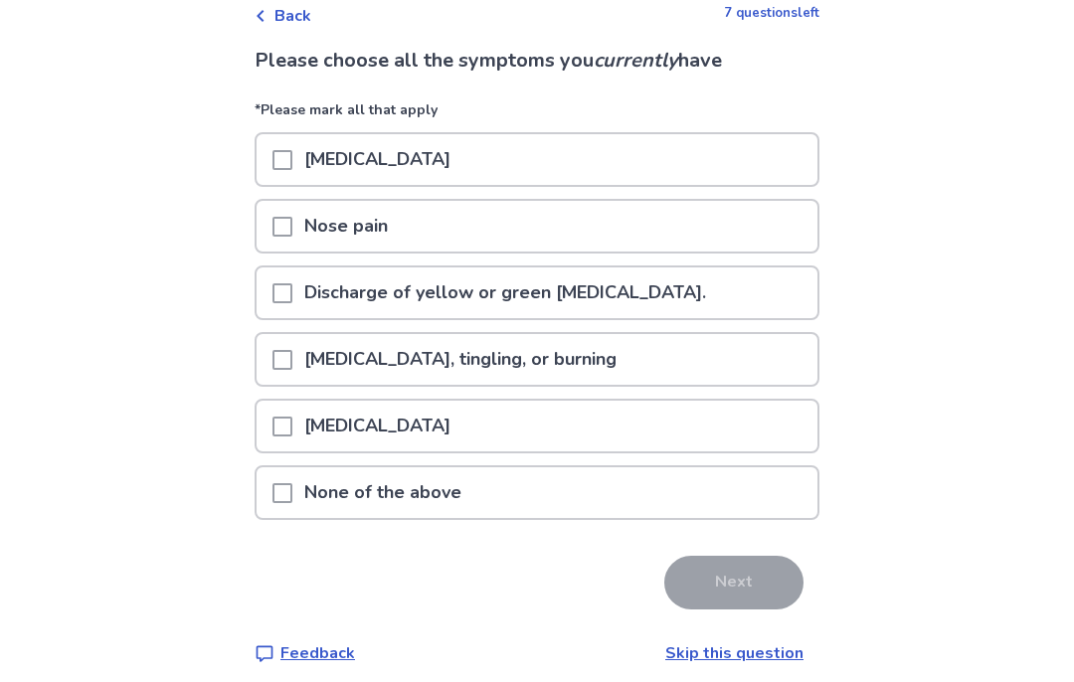
scroll to position [120, 0]
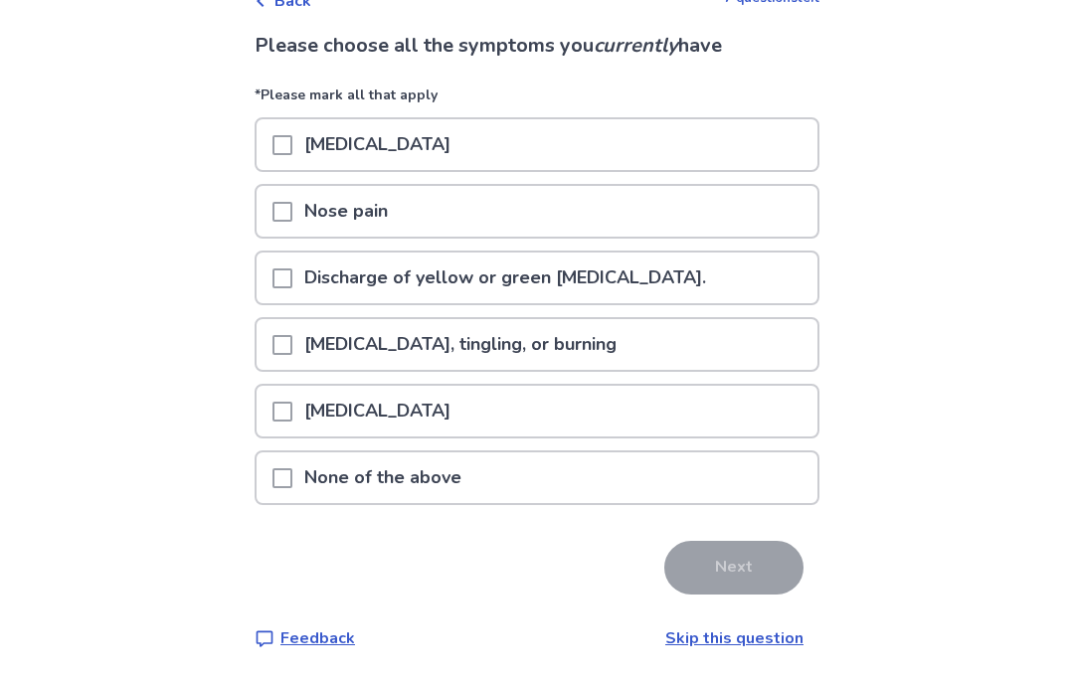
click at [292, 479] on span at bounding box center [282, 478] width 20 height 20
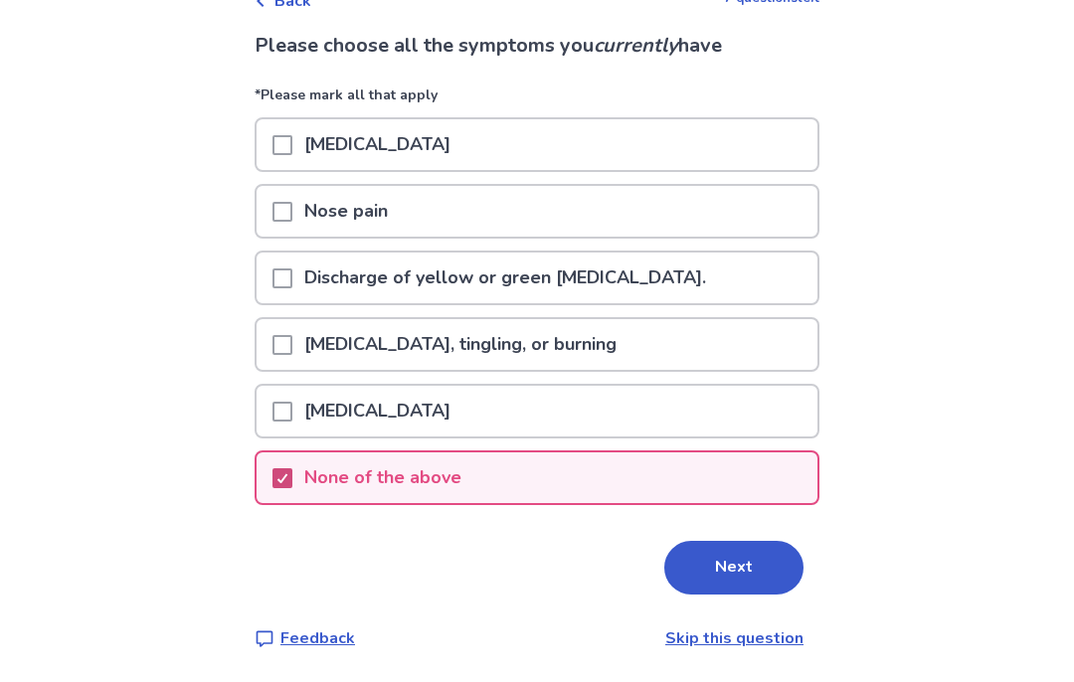
click at [739, 576] on button "Next" at bounding box center [733, 568] width 139 height 54
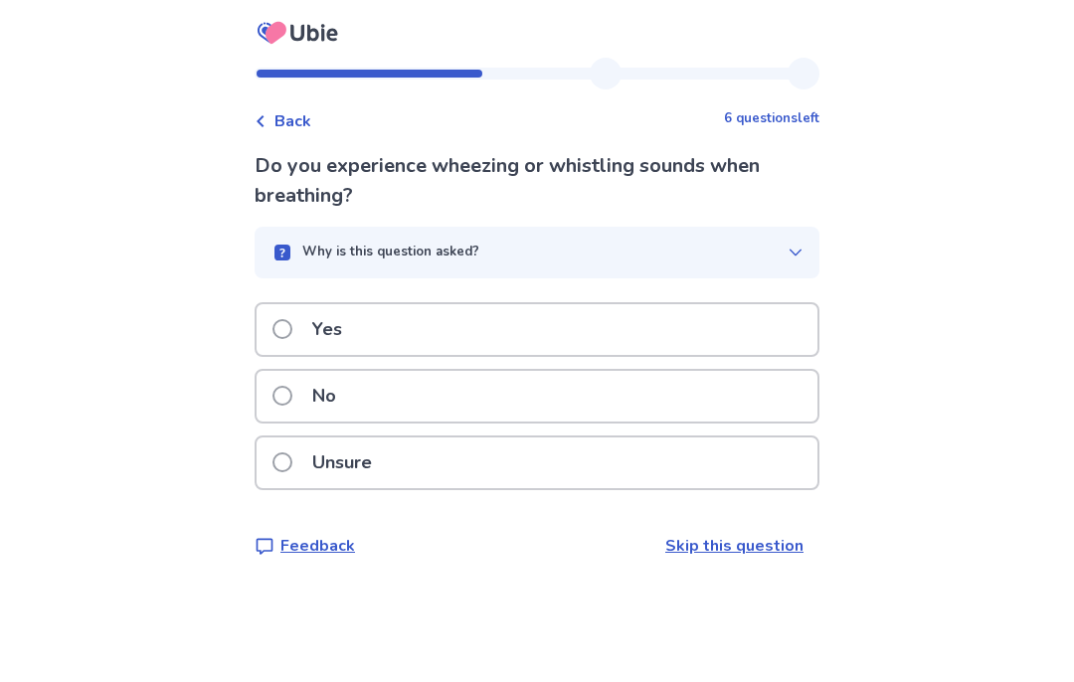
click at [303, 408] on label "No" at bounding box center [310, 396] width 76 height 51
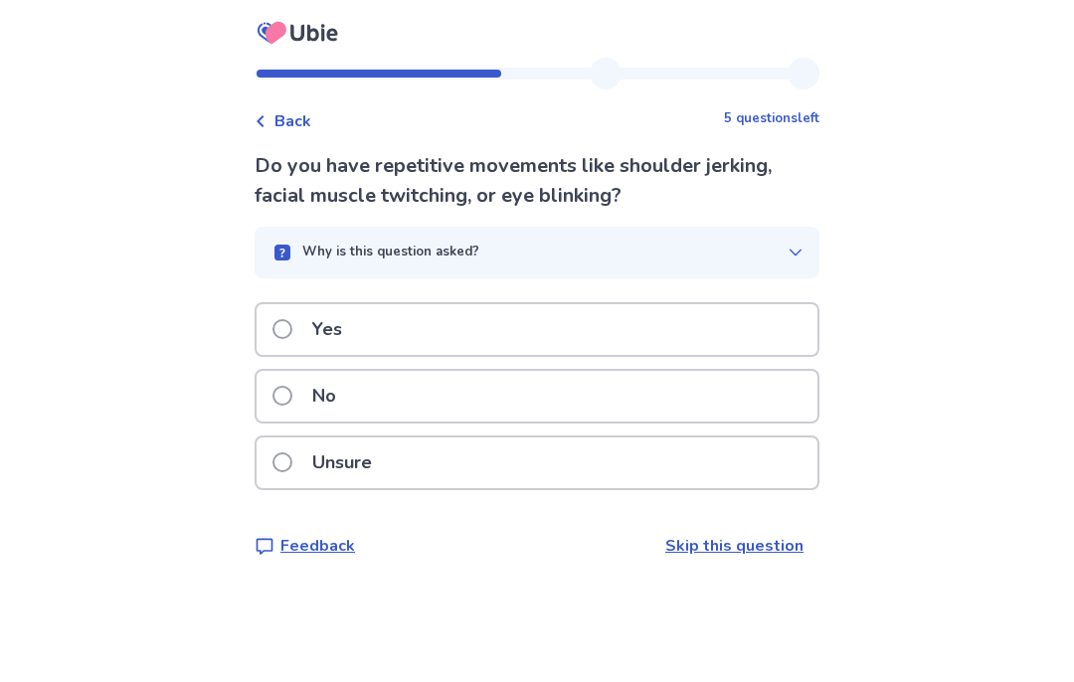
click at [291, 390] on span at bounding box center [282, 396] width 20 height 20
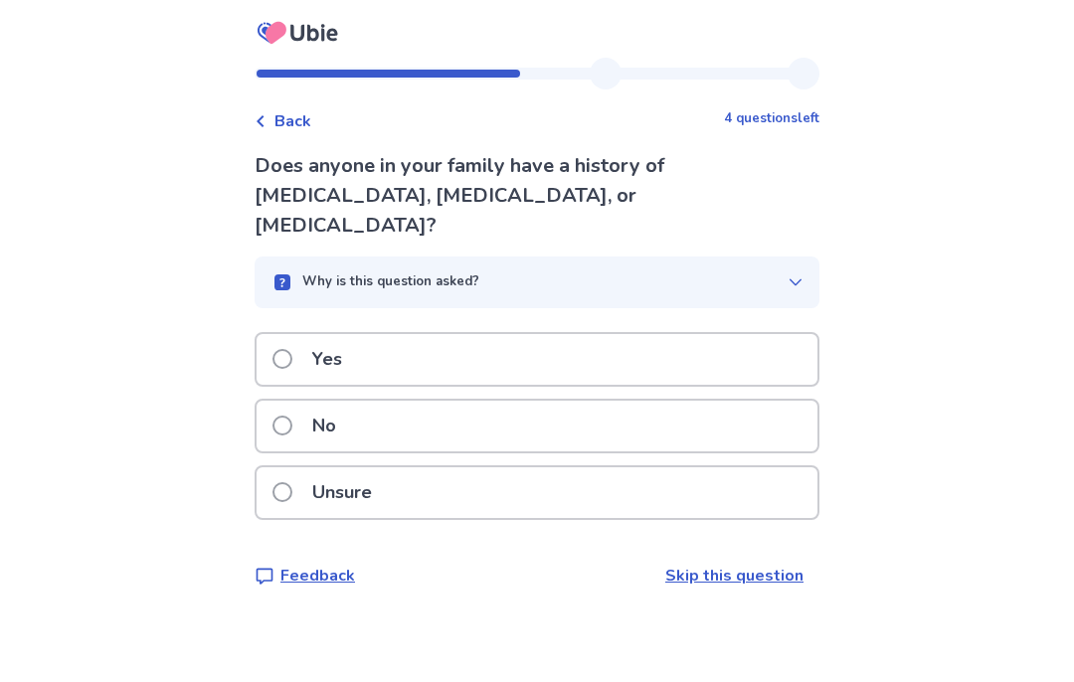
click at [292, 416] on span at bounding box center [282, 426] width 20 height 20
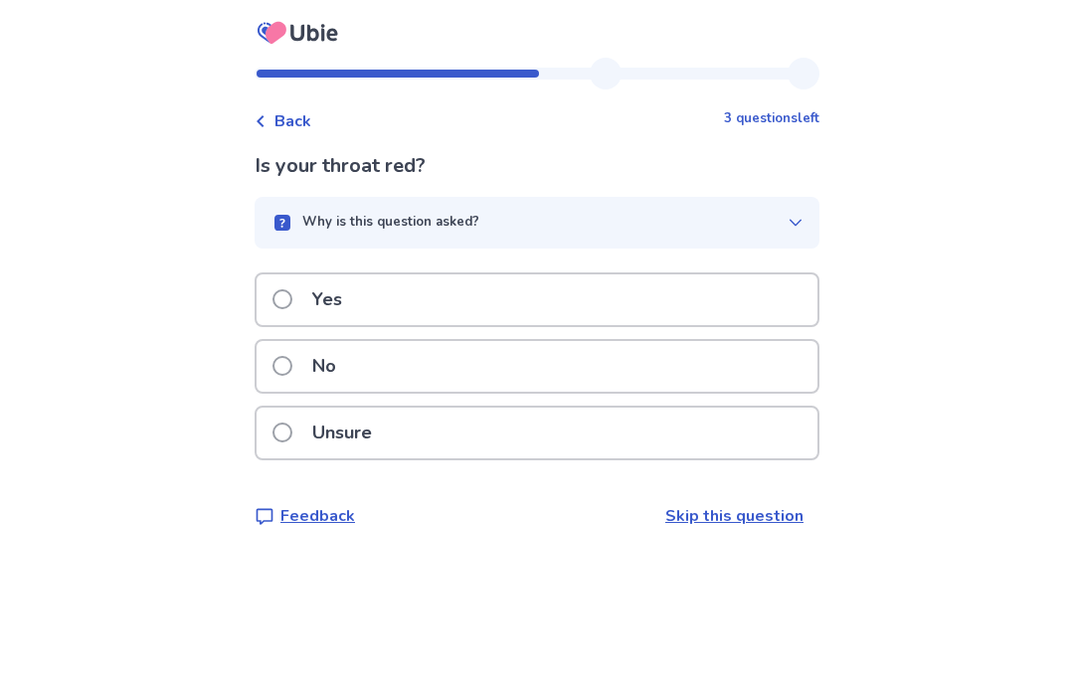
click at [305, 381] on label "No" at bounding box center [310, 366] width 76 height 51
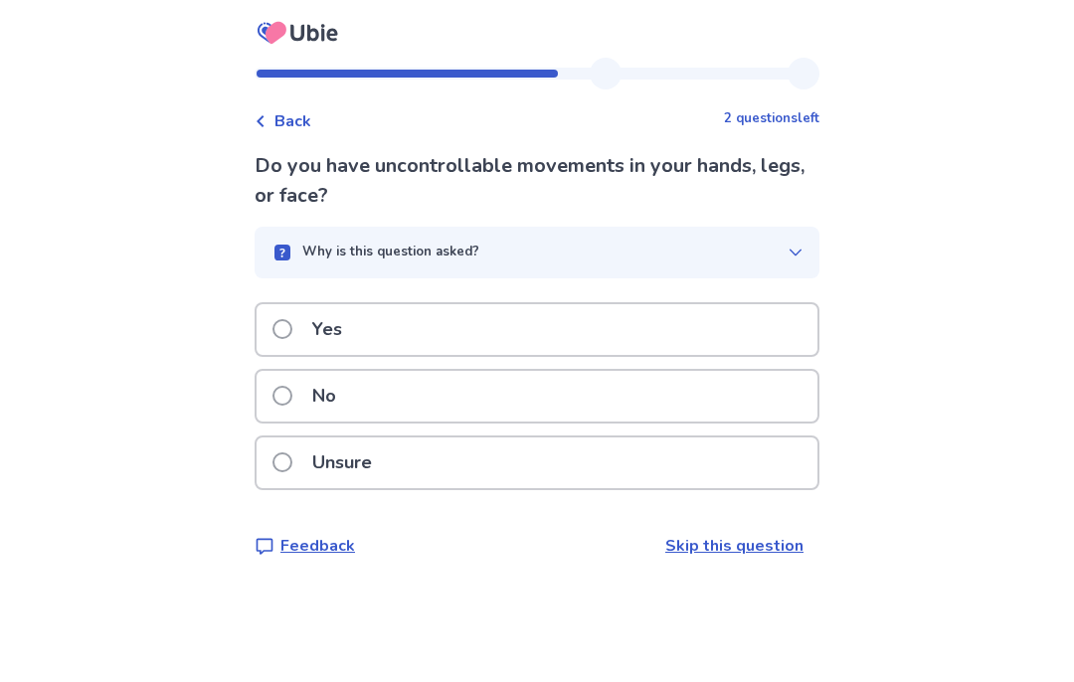
click at [306, 400] on label "No" at bounding box center [310, 396] width 76 height 51
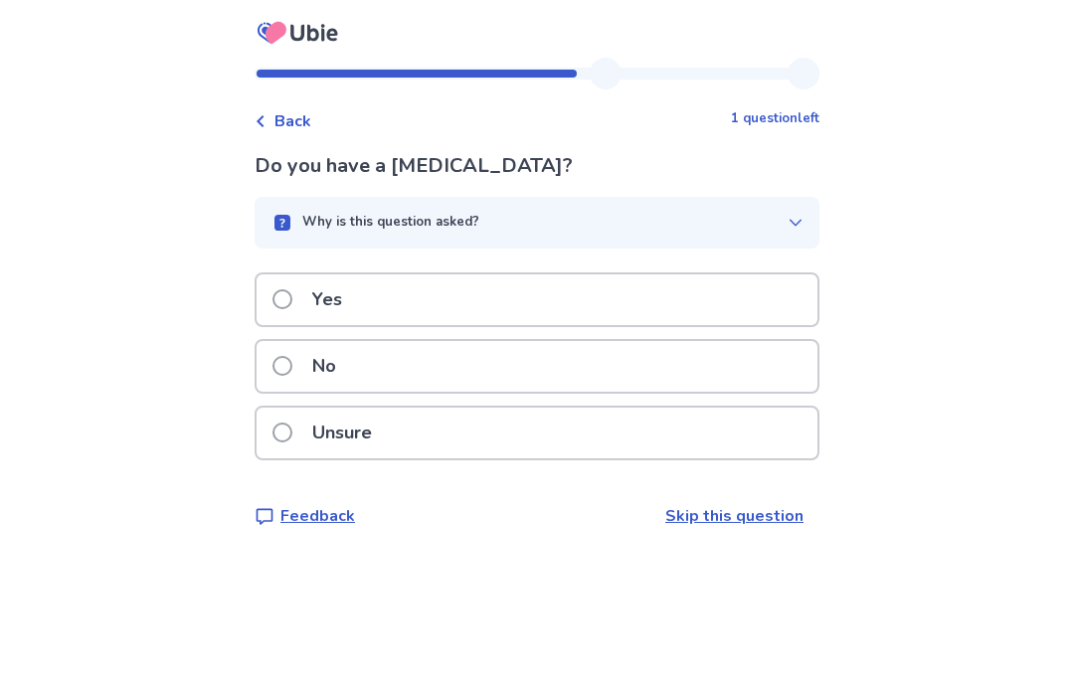
click at [306, 378] on label "No" at bounding box center [310, 366] width 76 height 51
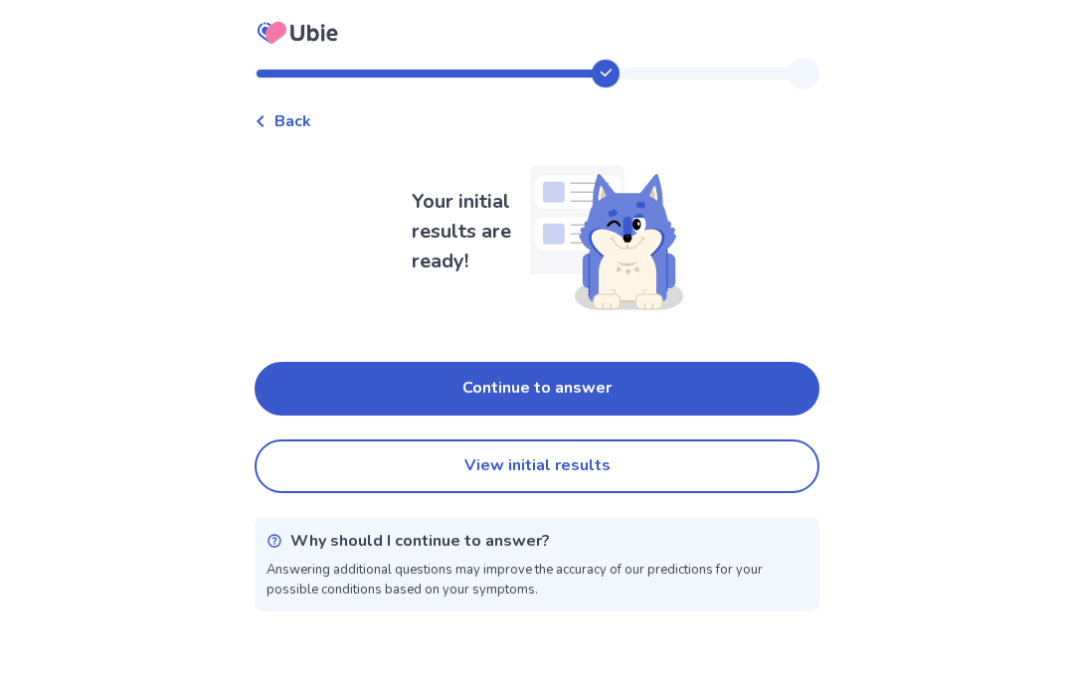
click at [580, 460] on button "View initial results" at bounding box center [537, 467] width 565 height 54
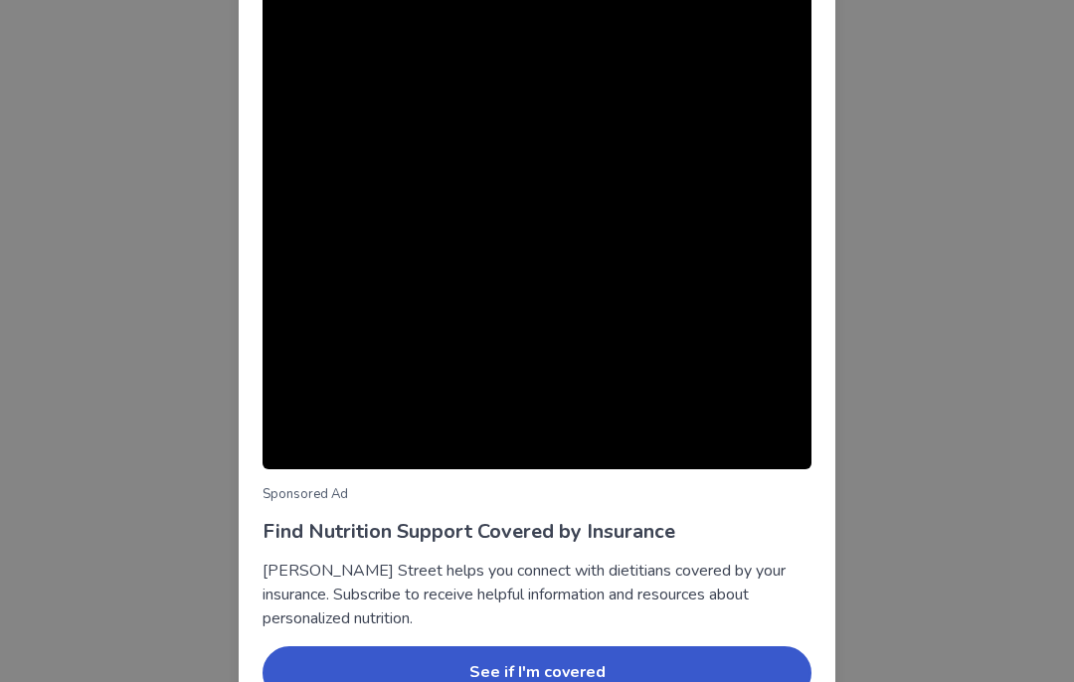
scroll to position [144, 0]
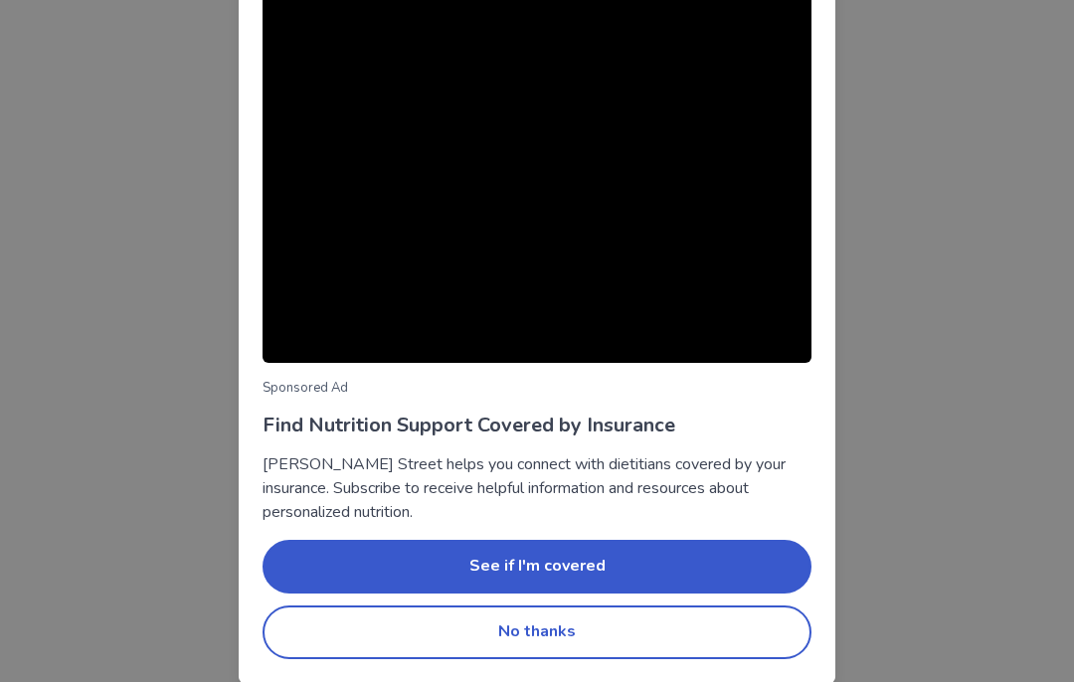
click at [561, 616] on button "No thanks" at bounding box center [537, 633] width 549 height 54
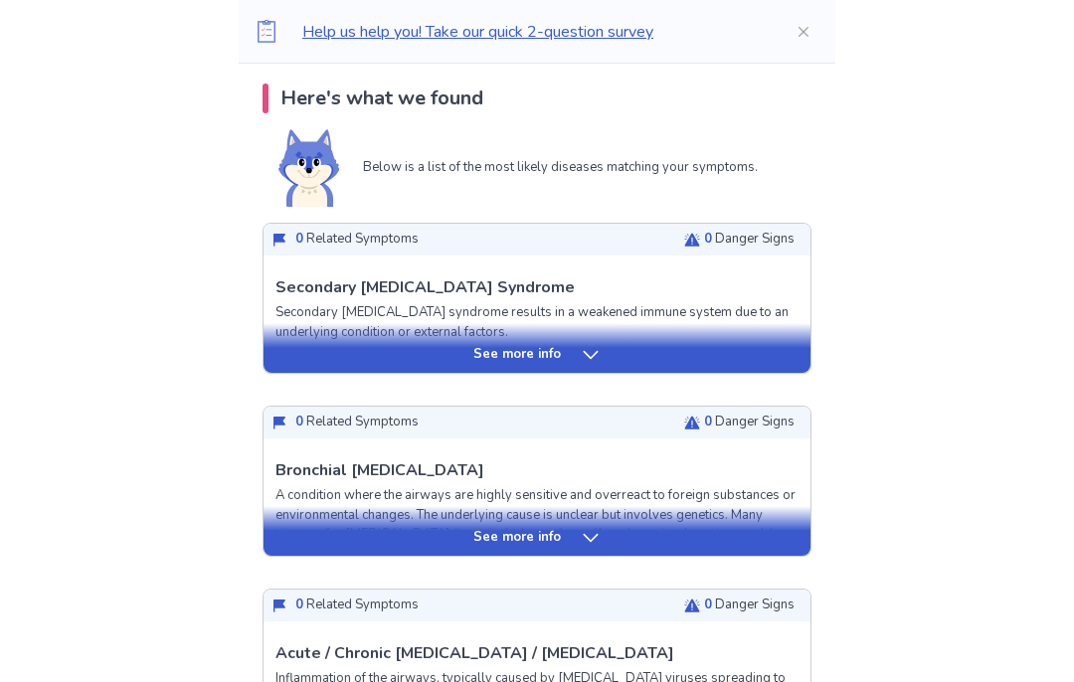
scroll to position [406, 0]
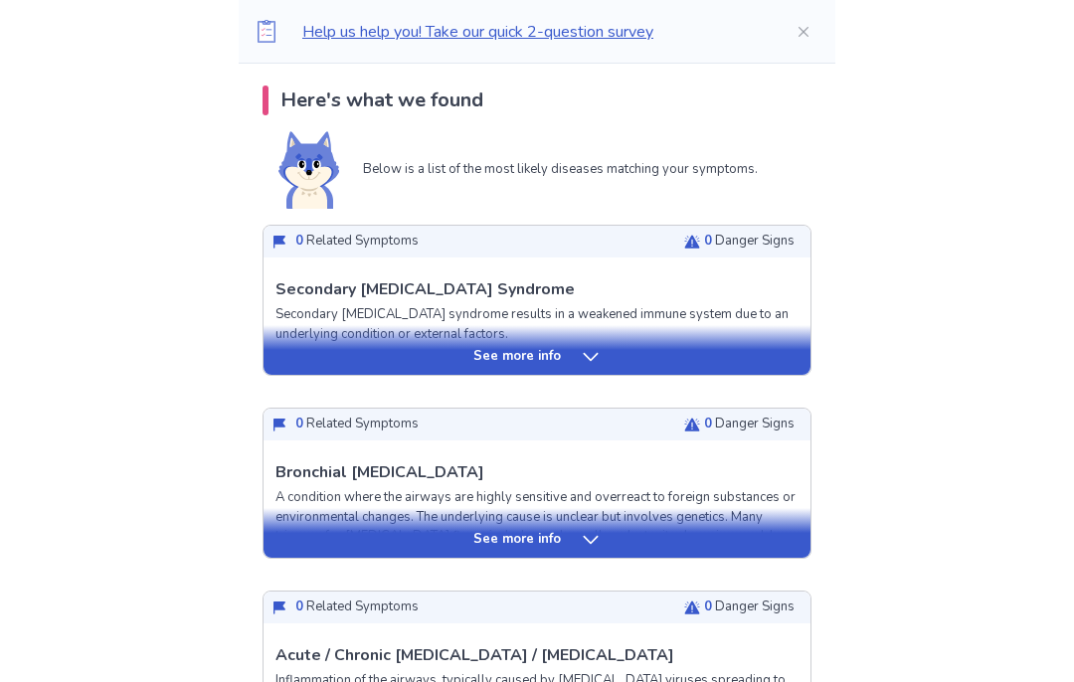
click at [534, 367] on div "See more info" at bounding box center [537, 350] width 547 height 50
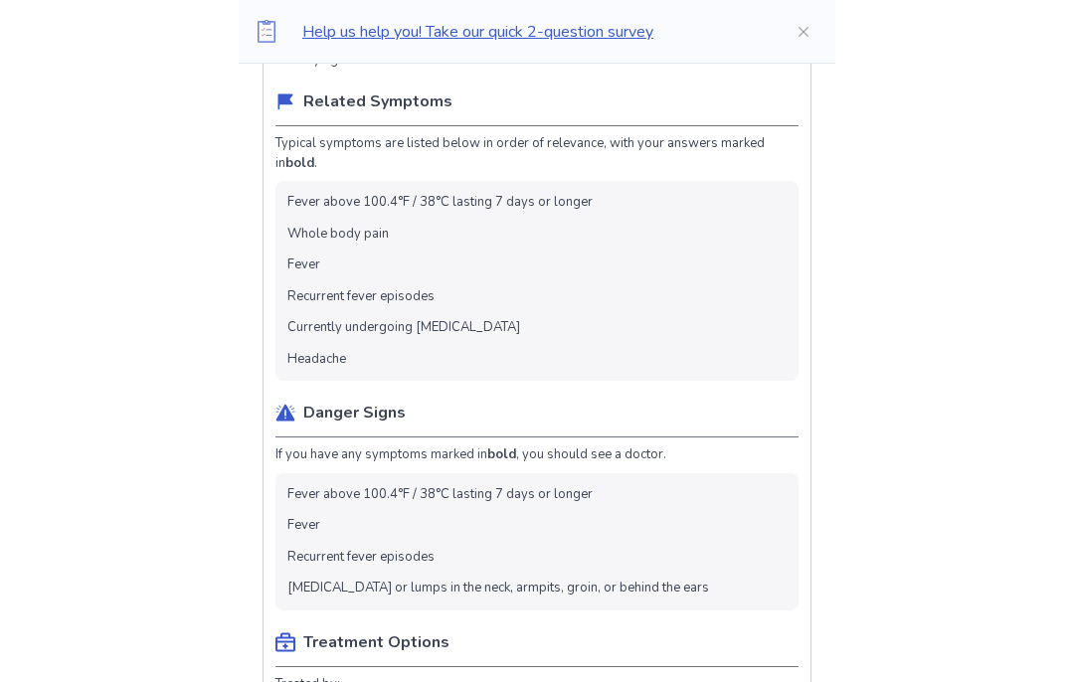
scroll to position [678, 0]
